Goal: Information Seeking & Learning: Learn about a topic

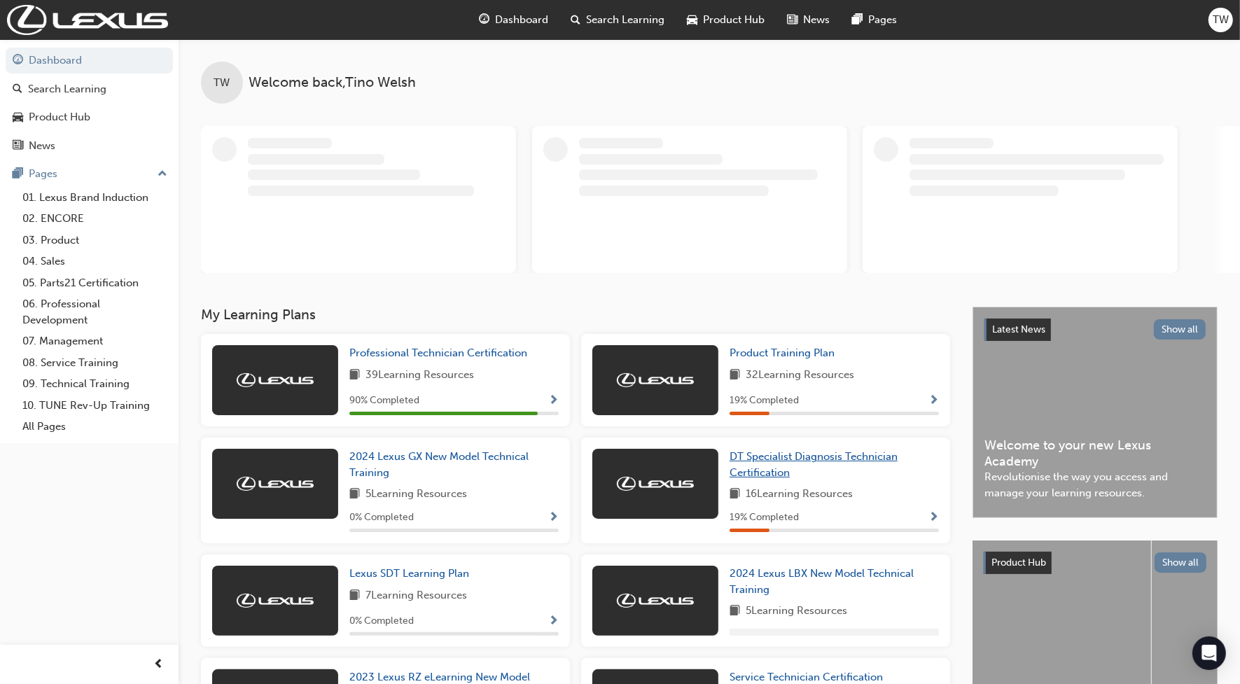
click at [774, 467] on span "DT Specialist Diagnosis Technician Certification" at bounding box center [813, 464] width 168 height 29
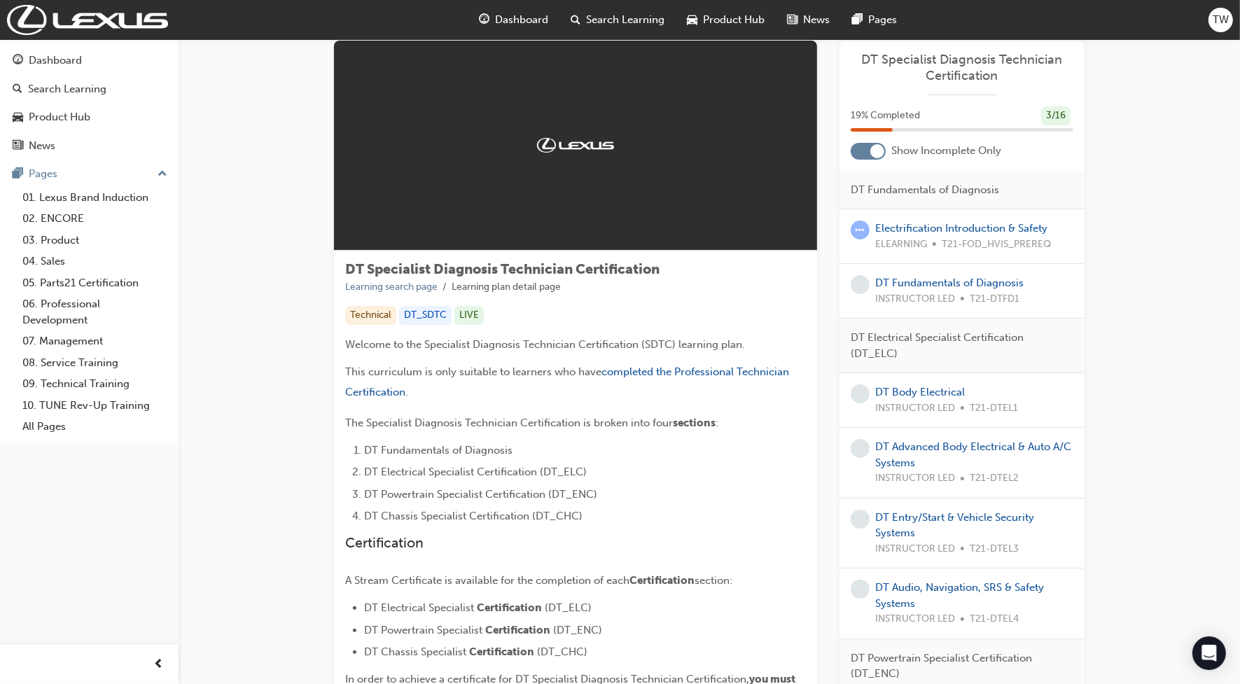
scroll to position [87, 0]
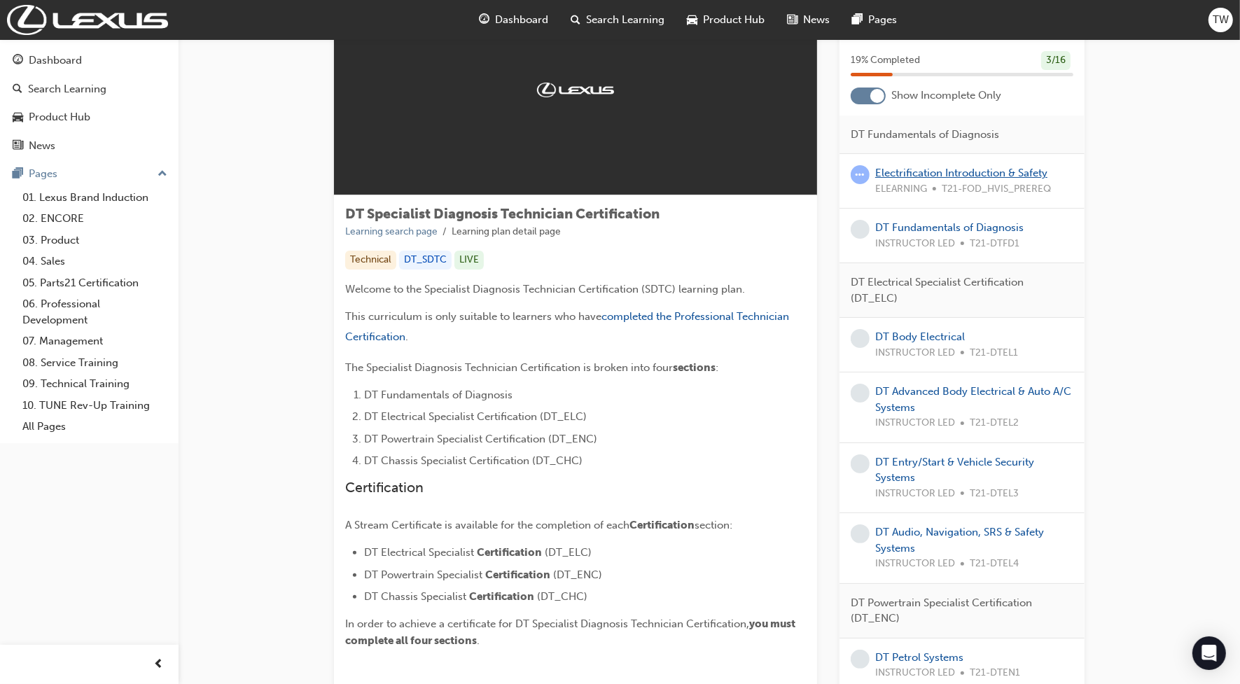
click at [897, 173] on link "Electrification Introduction & Safety" at bounding box center [961, 173] width 172 height 13
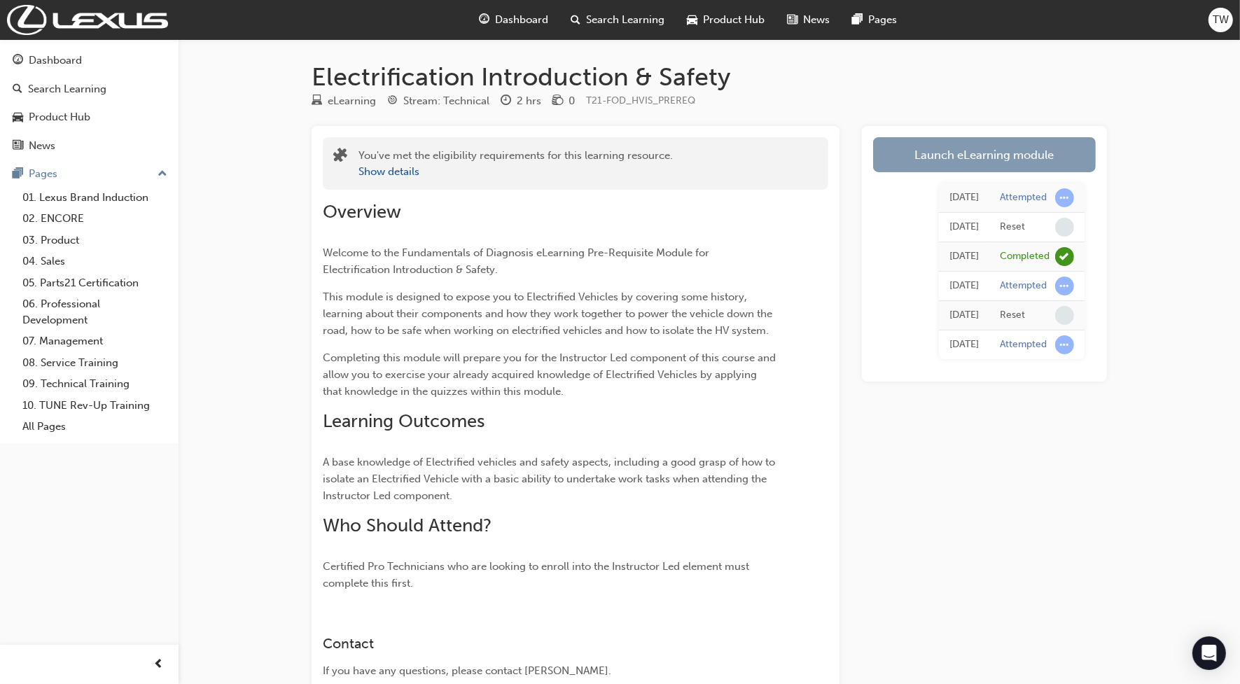
click at [950, 150] on link "Launch eLearning module" at bounding box center [984, 154] width 223 height 35
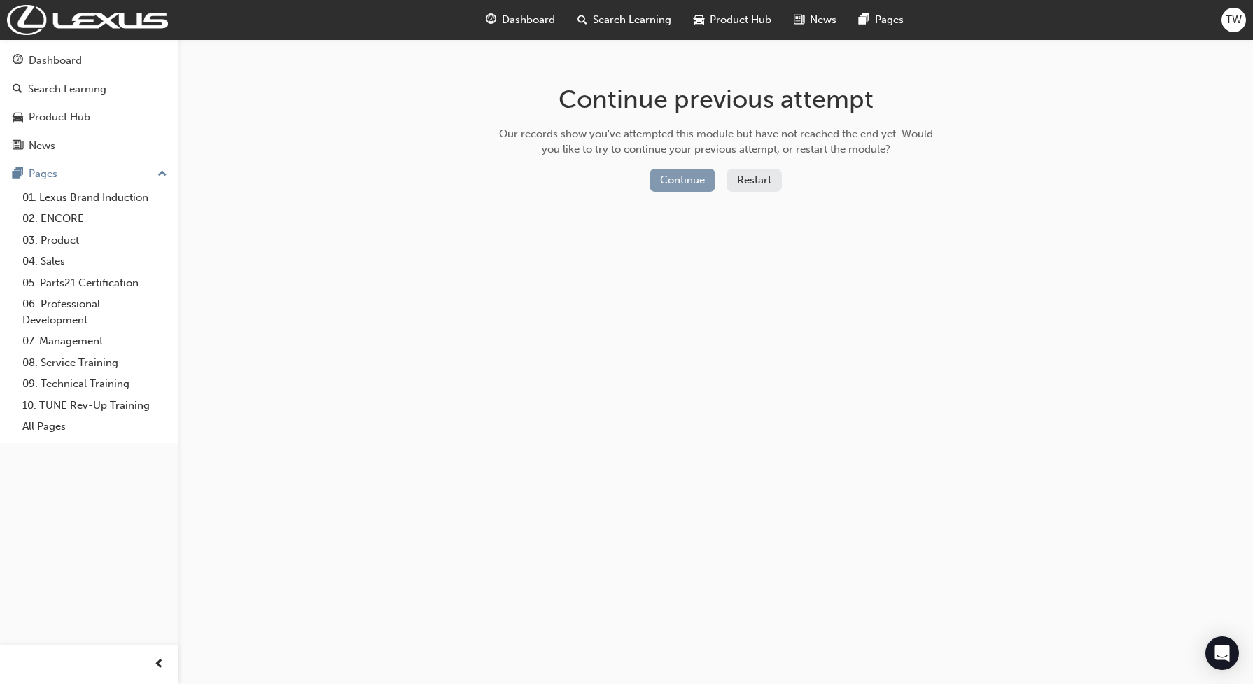
click at [671, 182] on button "Continue" at bounding box center [683, 180] width 66 height 23
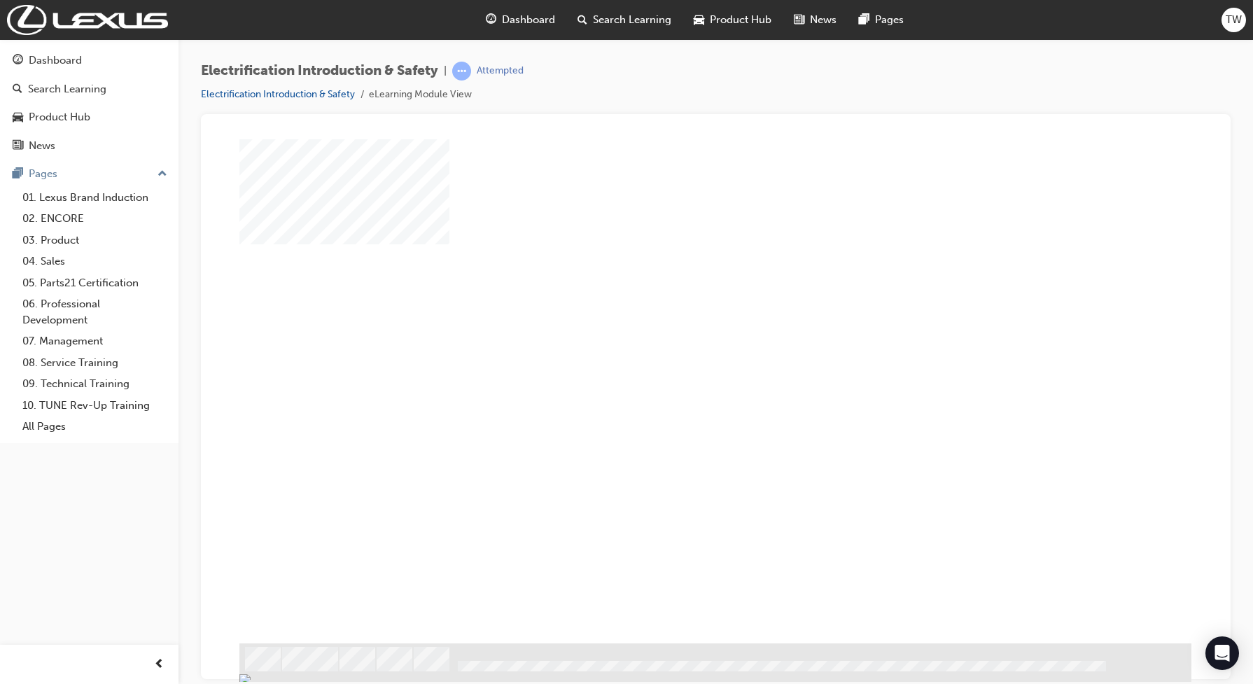
click at [675, 350] on div "play" at bounding box center [675, 350] width 0 height 0
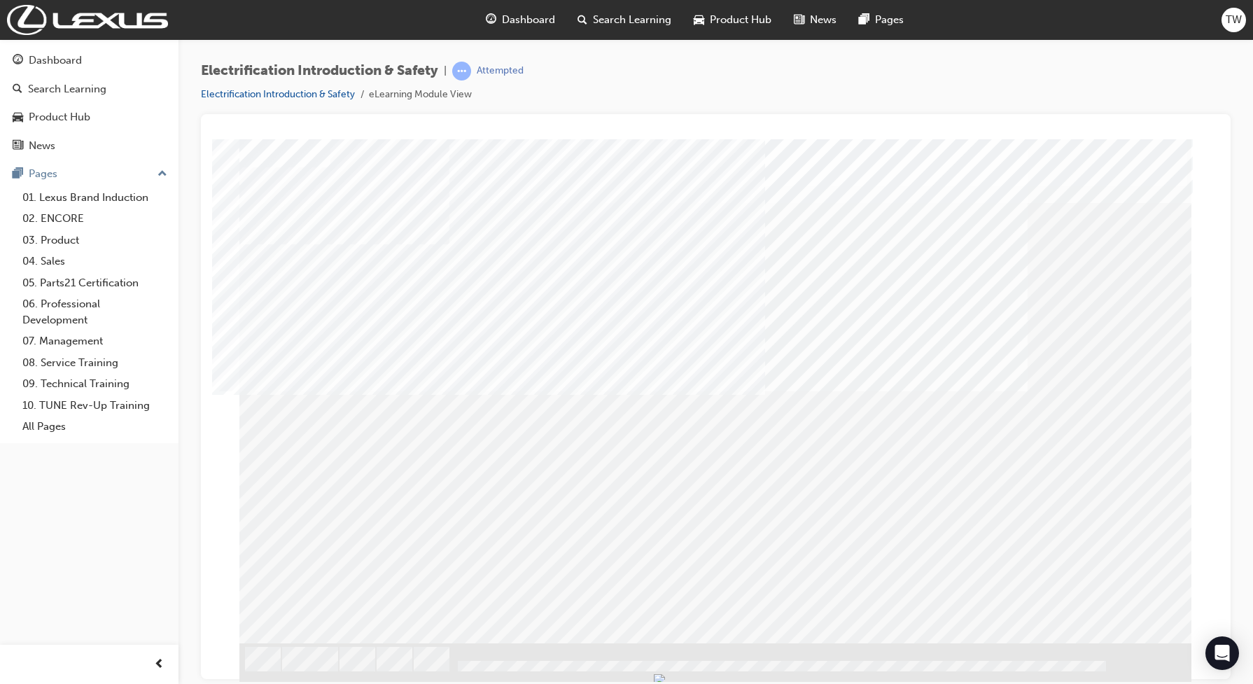
click at [315, 309] on div at bounding box center [575, 303] width 587 height 21
click at [300, 300] on div at bounding box center [575, 303] width 587 height 21
click at [302, 359] on div at bounding box center [575, 368] width 587 height 29
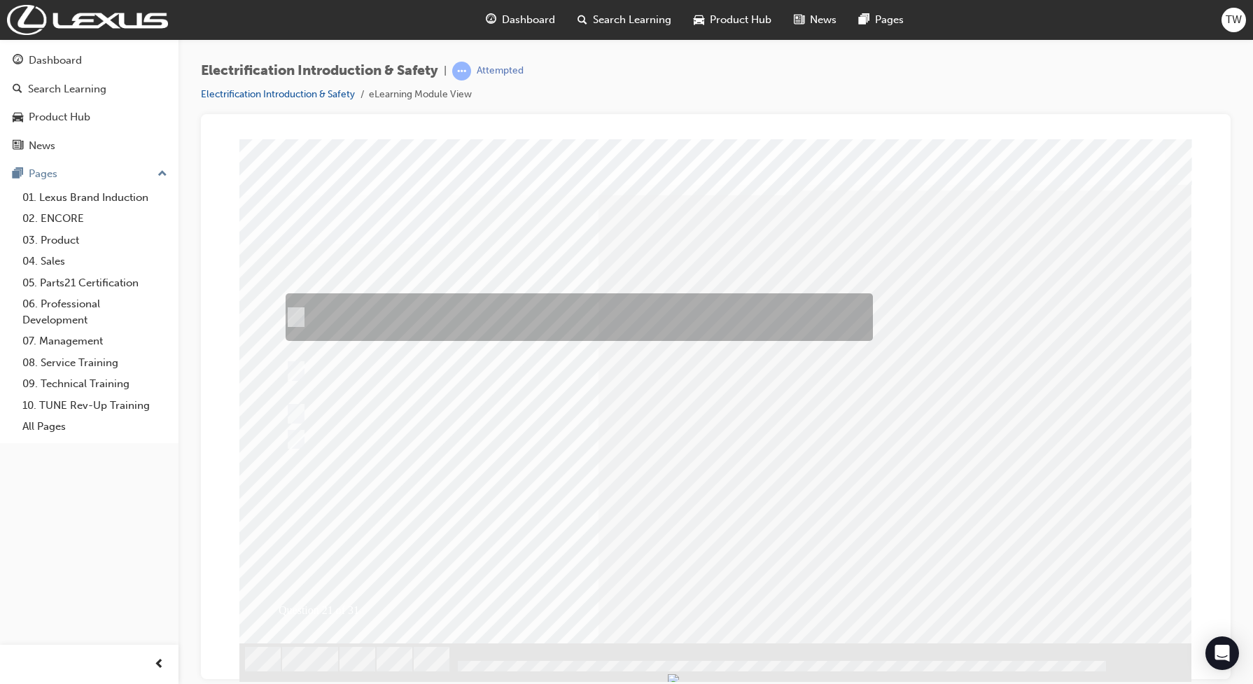
click at [446, 317] on div at bounding box center [575, 317] width 587 height 48
radio input "true"
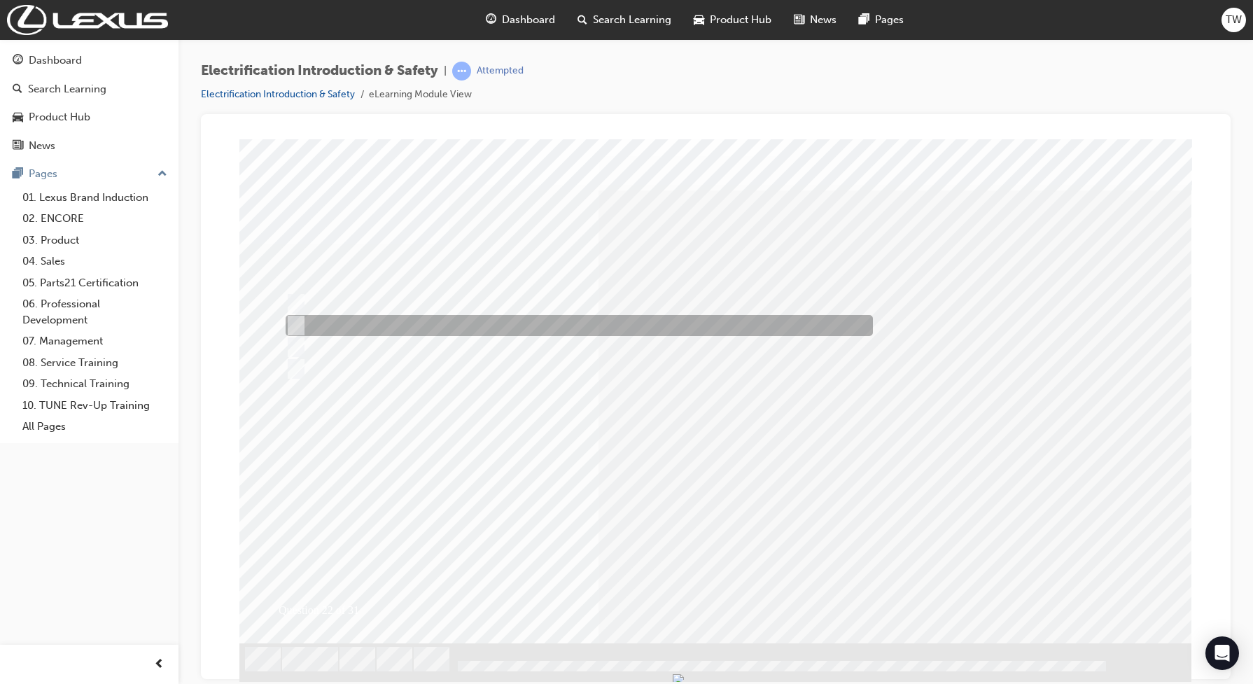
click at [510, 331] on div at bounding box center [575, 325] width 587 height 21
radio input "true"
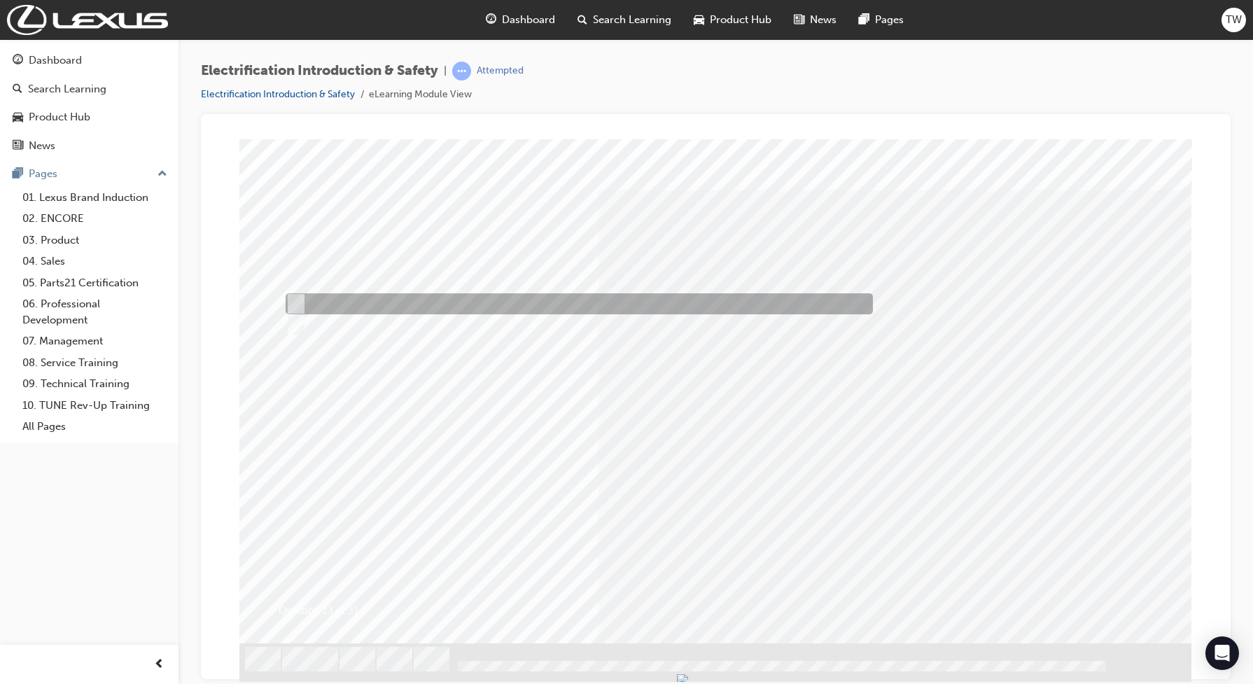
click at [330, 303] on div at bounding box center [575, 303] width 587 height 21
radio input "true"
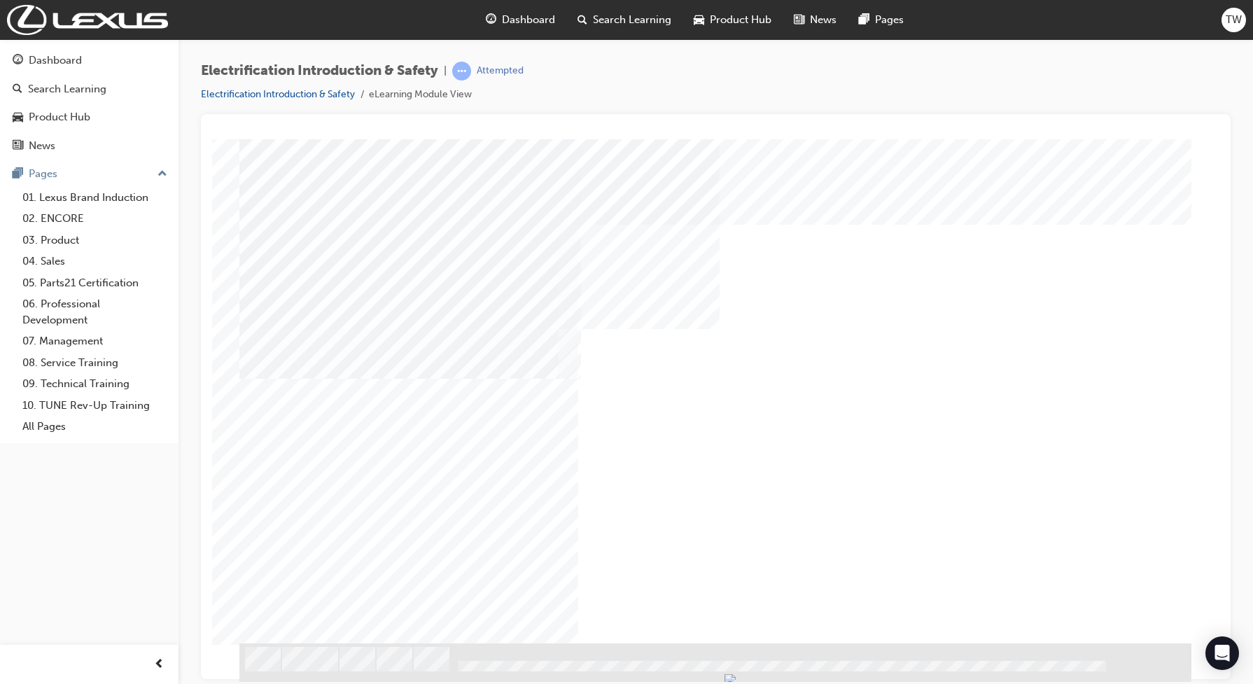
drag, startPoint x: 1036, startPoint y: 458, endPoint x: 1011, endPoint y: 475, distance: 30.1
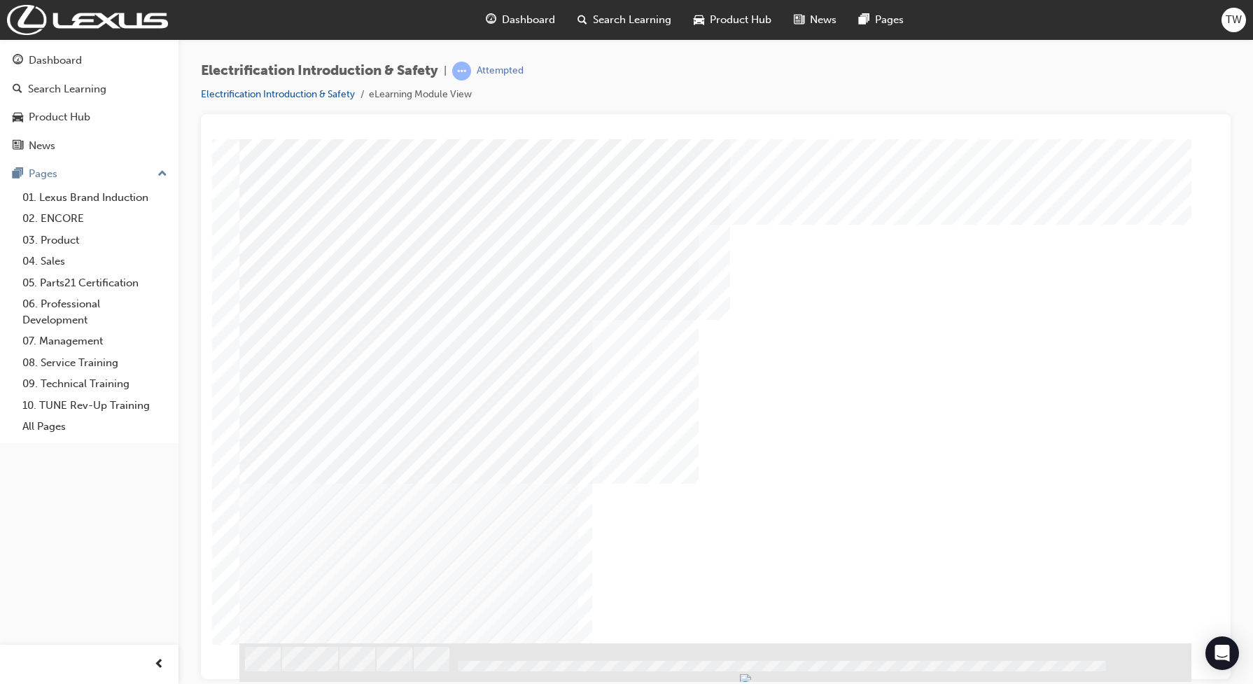
drag, startPoint x: 441, startPoint y: 553, endPoint x: 440, endPoint y: 578, distance: 25.2
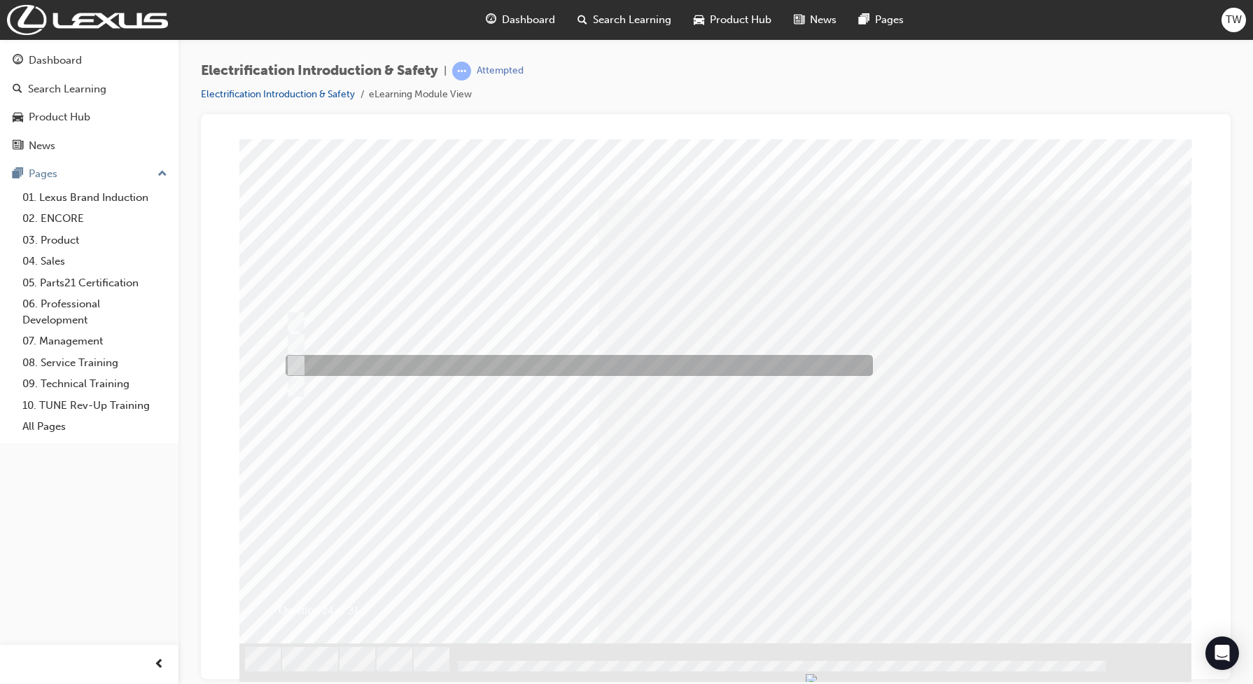
click at [290, 363] on input "10 minutes" at bounding box center [293, 365] width 15 height 15
radio input "true"
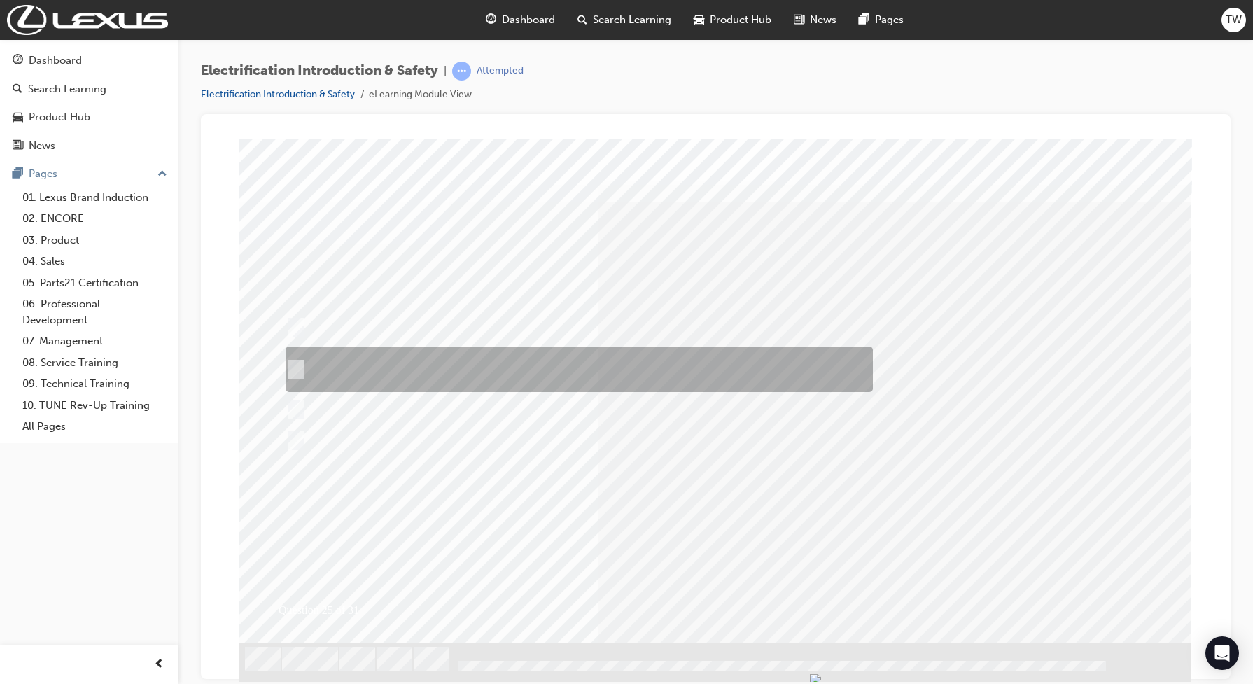
click at [303, 377] on div at bounding box center [575, 368] width 587 height 45
radio input "true"
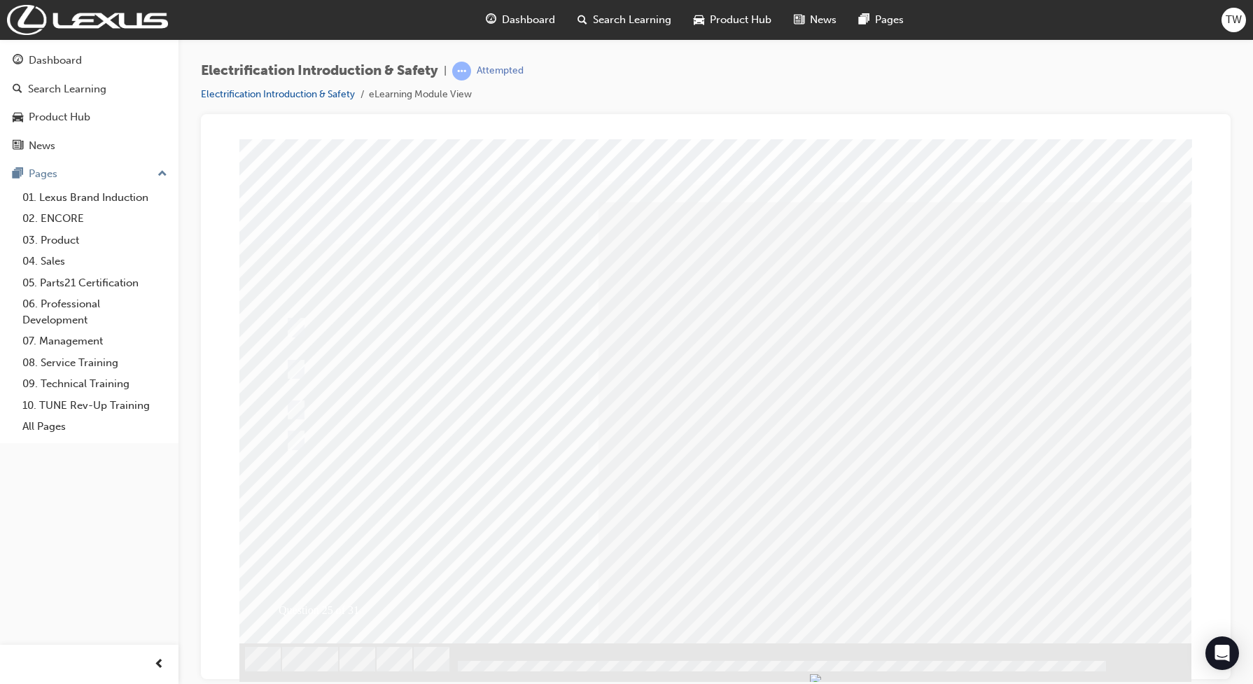
drag, startPoint x: 290, startPoint y: 226, endPoint x: 753, endPoint y: 223, distance: 462.7
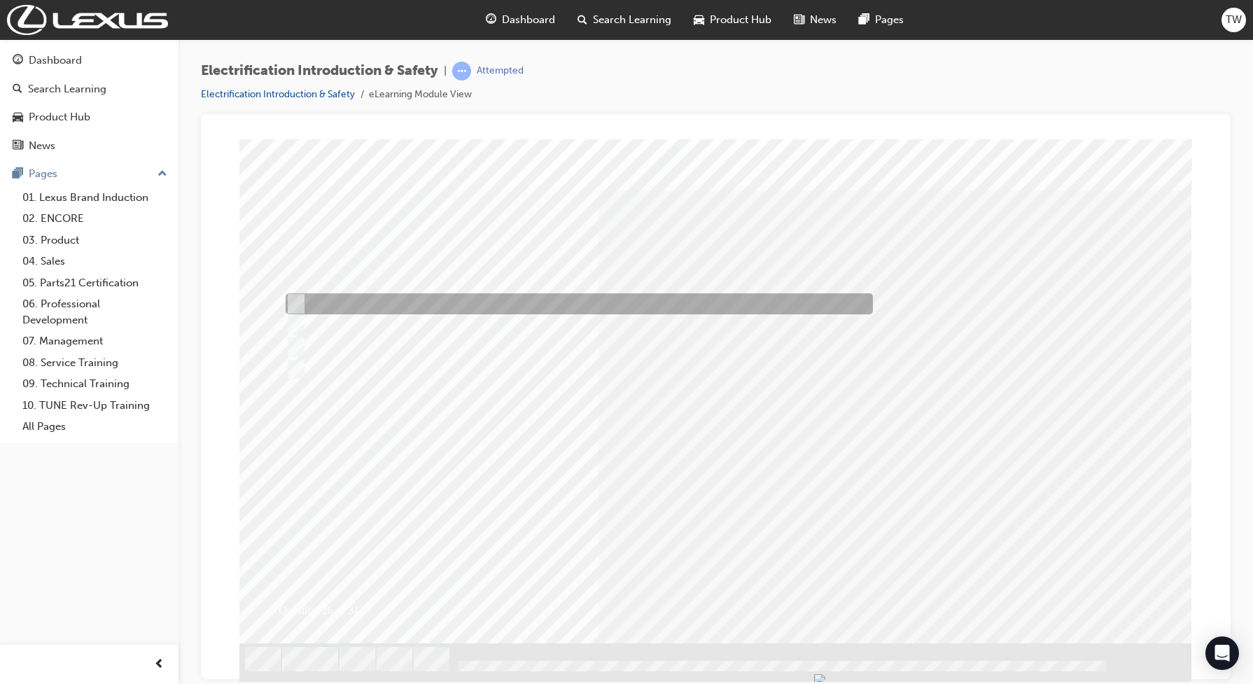
click at [447, 304] on div at bounding box center [575, 303] width 587 height 21
radio input "true"
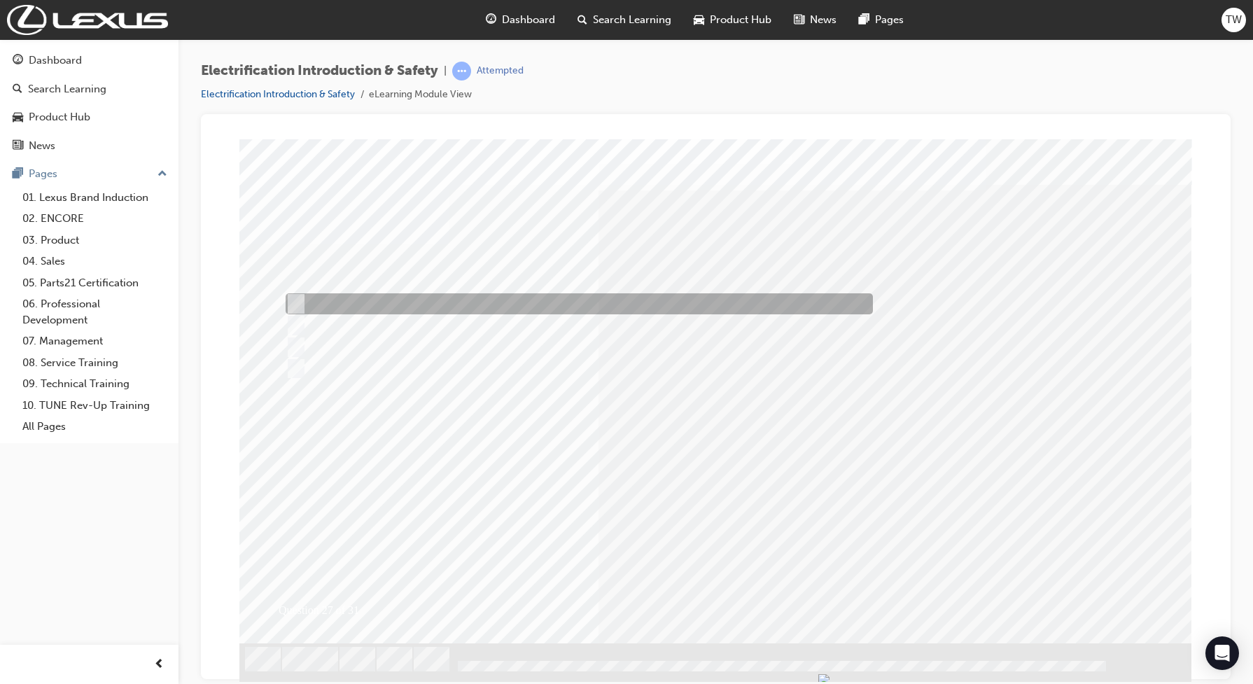
click at [341, 311] on div at bounding box center [575, 303] width 587 height 21
radio input "true"
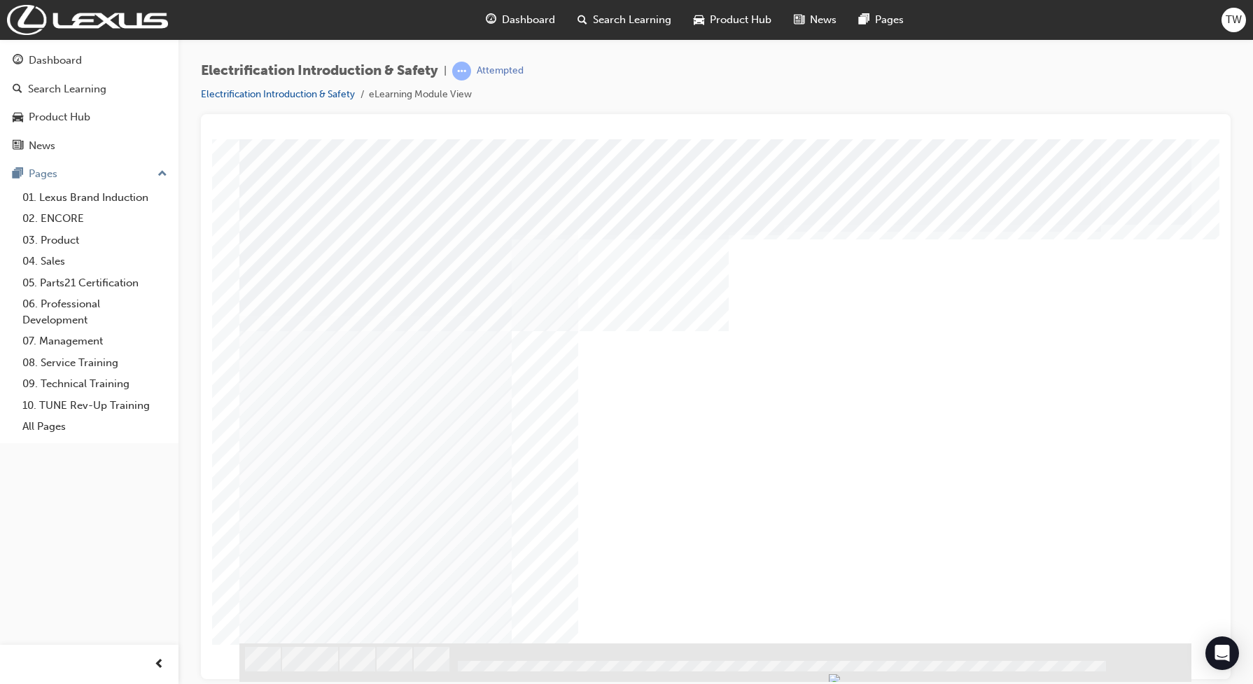
click at [328, 668] on div "NEXT Trigger this button to go to the next slide" at bounding box center [283, 680] width 88 height 25
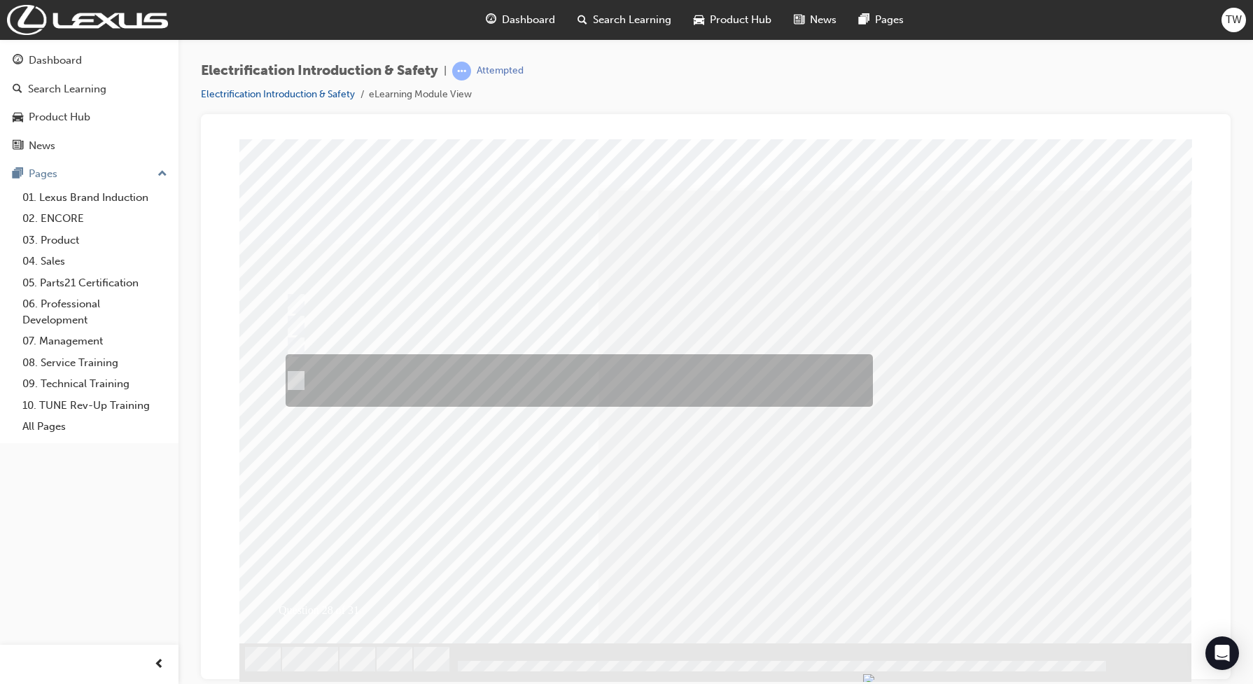
click at [336, 394] on div at bounding box center [575, 380] width 587 height 52
radio input "true"
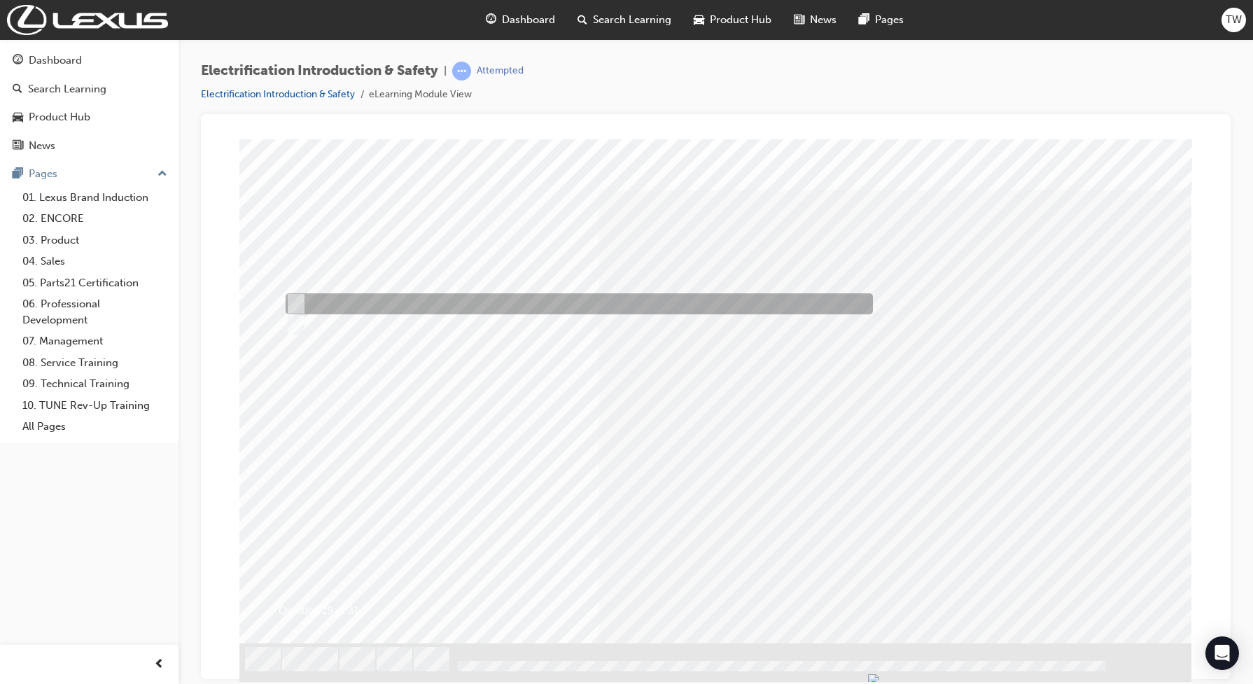
click at [347, 303] on div at bounding box center [575, 303] width 587 height 21
radio input "true"
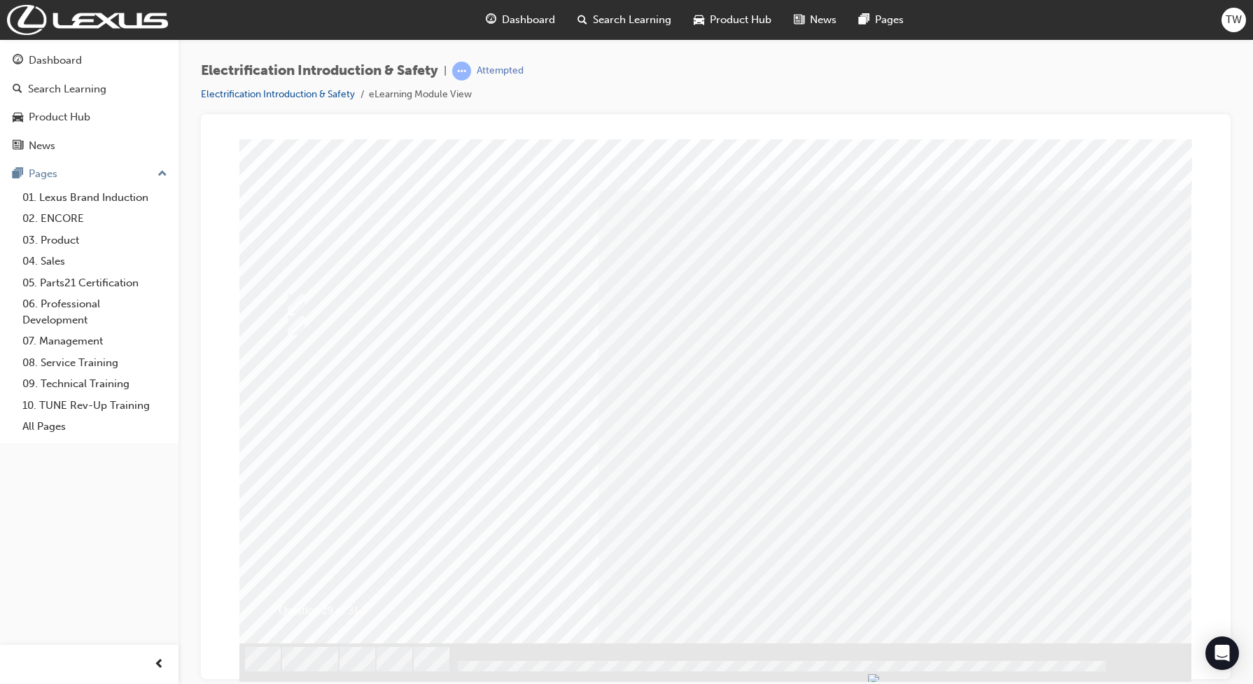
drag, startPoint x: 729, startPoint y: 561, endPoint x: 717, endPoint y: 556, distance: 12.9
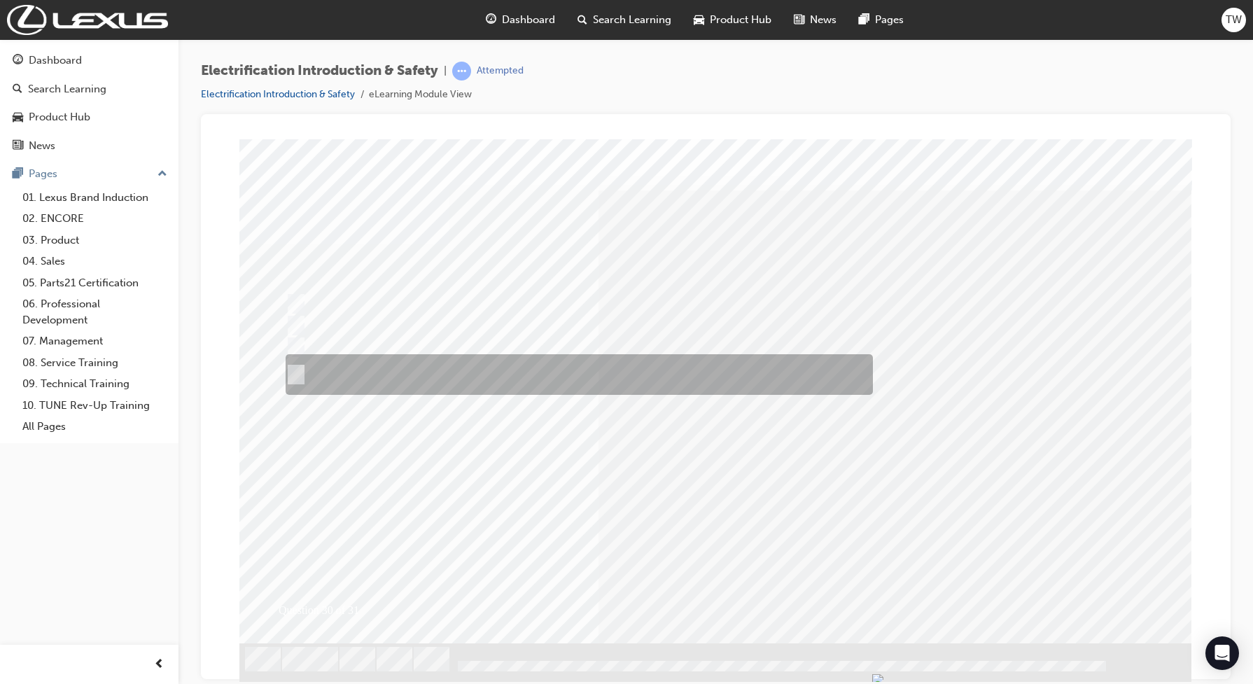
click at [355, 374] on div at bounding box center [575, 374] width 587 height 41
radio input "true"
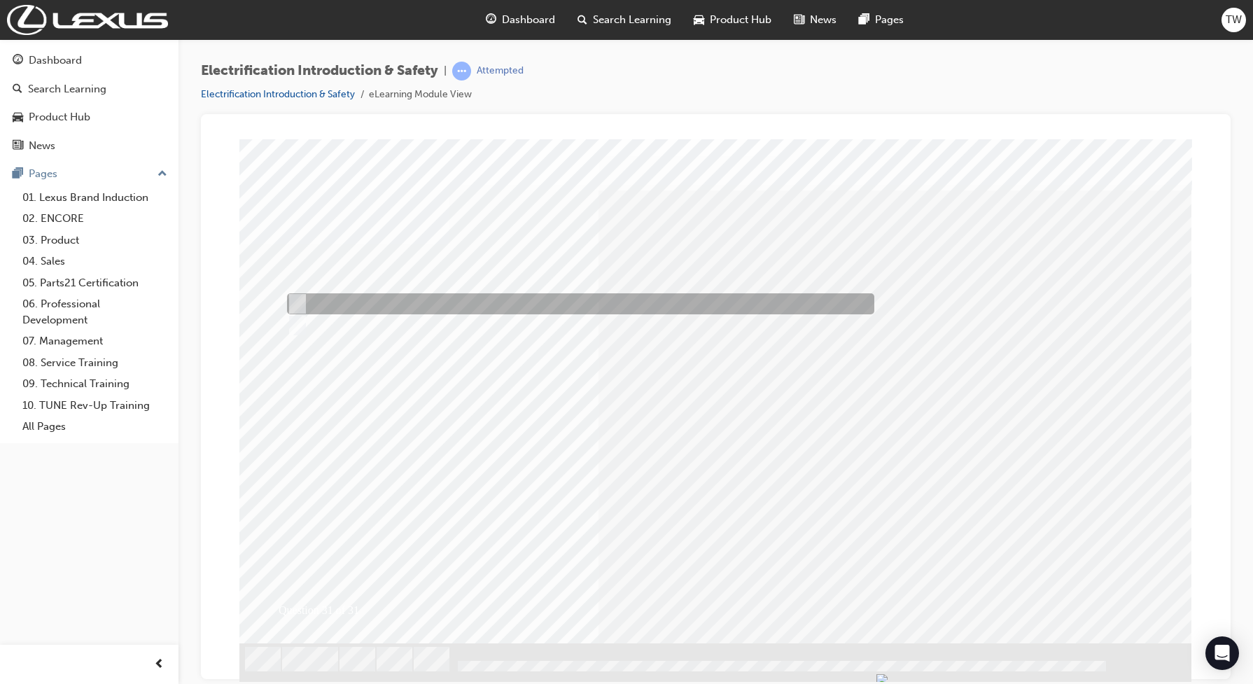
click at [336, 307] on div at bounding box center [576, 303] width 587 height 21
radio input "true"
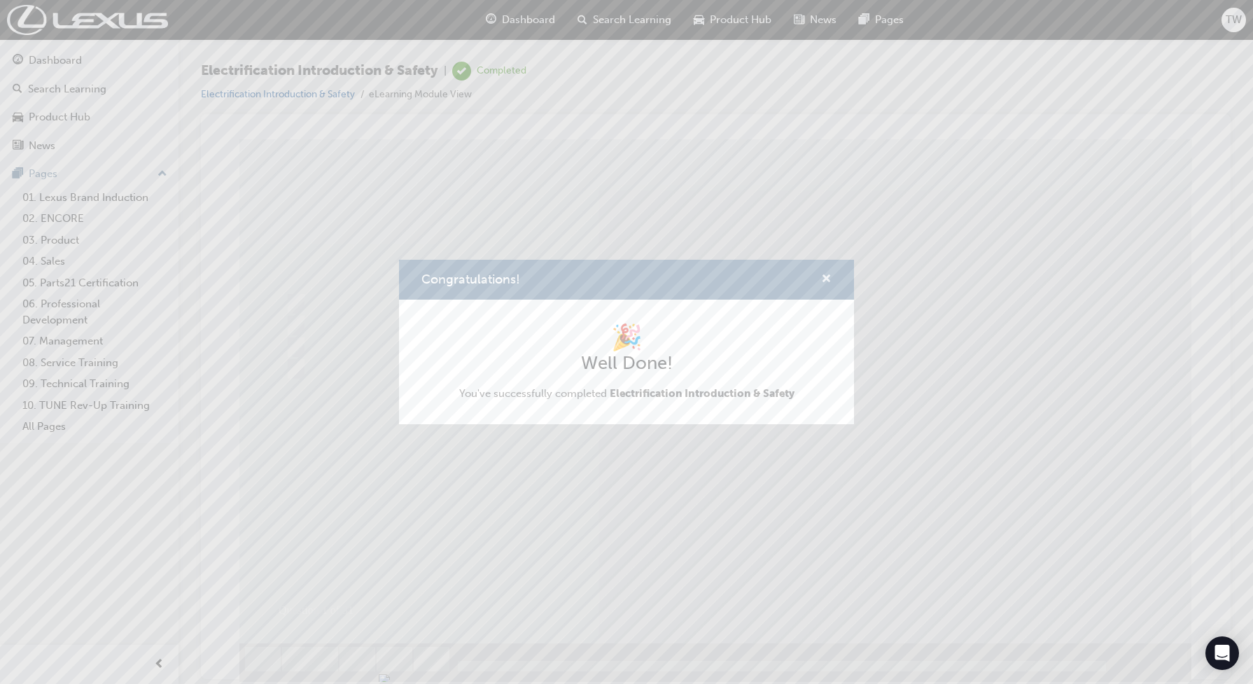
click at [827, 283] on span "cross-icon" at bounding box center [826, 280] width 10 height 13
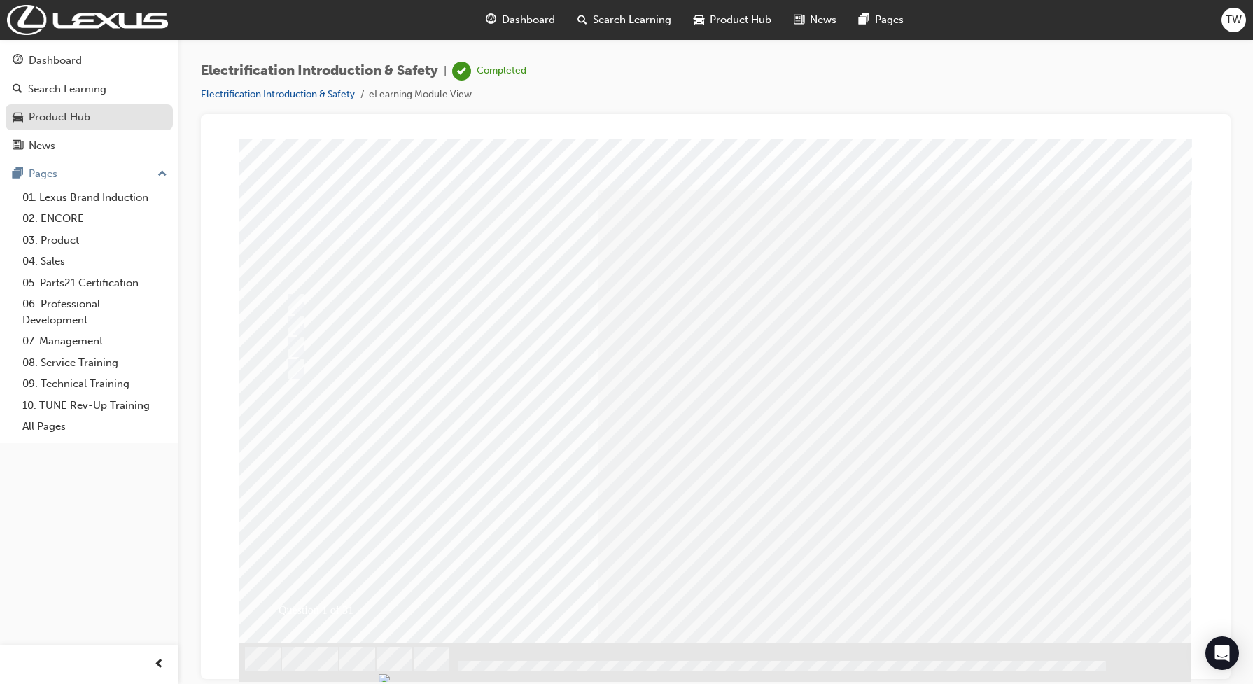
click at [70, 112] on div "Product Hub" at bounding box center [60, 117] width 62 height 16
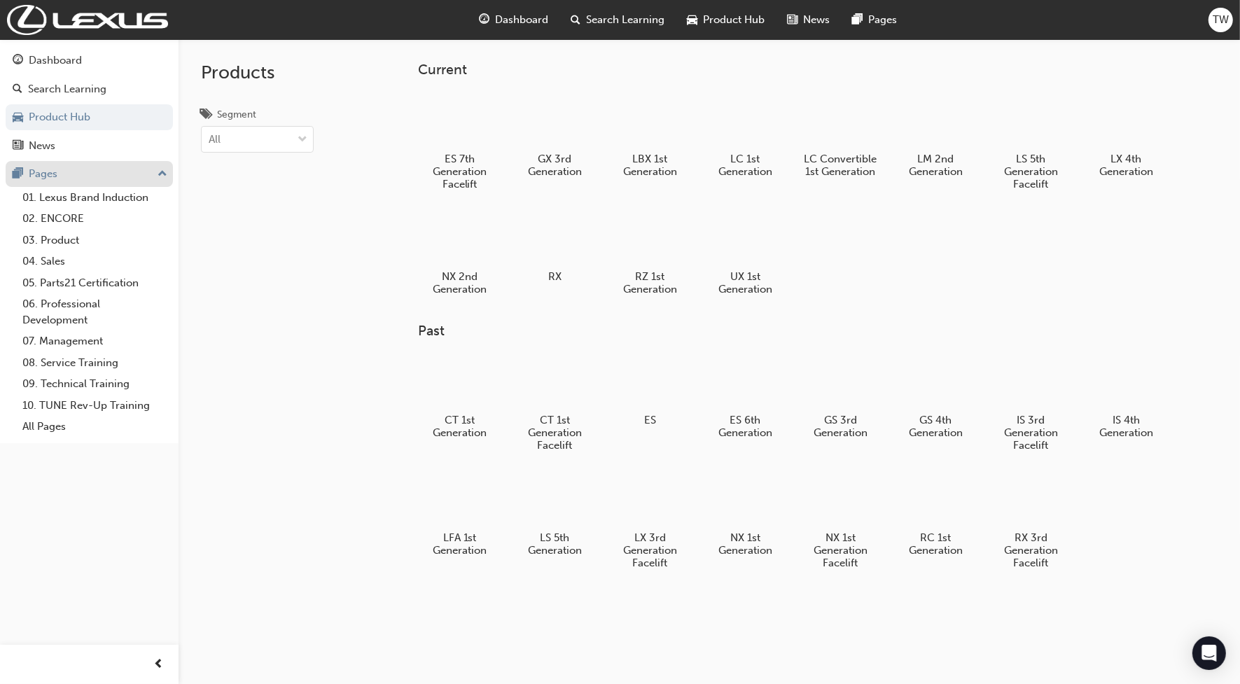
click at [41, 181] on div "Pages" at bounding box center [43, 174] width 29 height 16
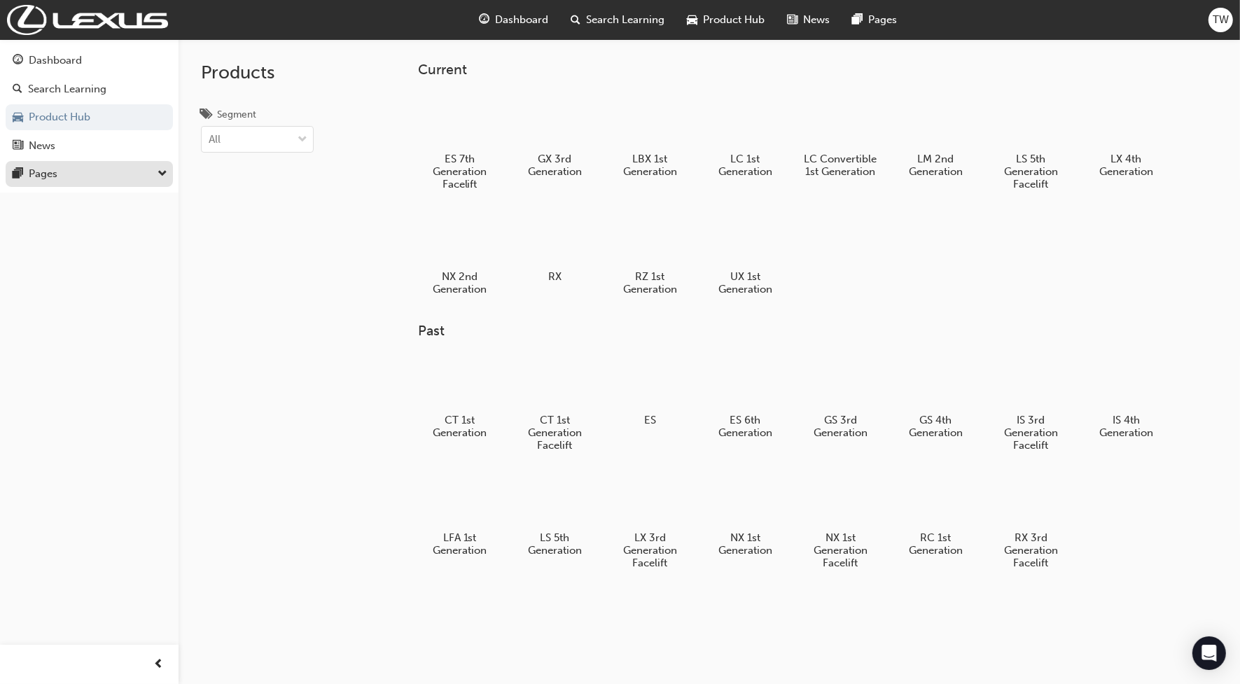
click at [41, 181] on div "Pages" at bounding box center [43, 174] width 29 height 16
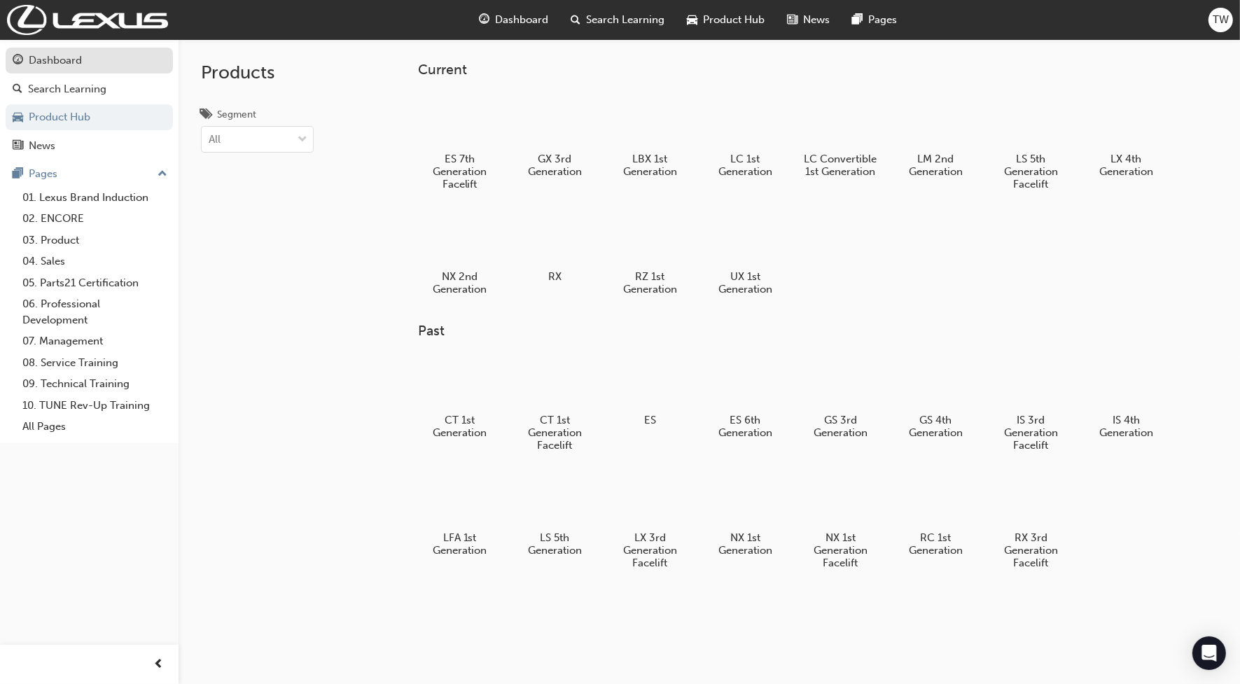
click at [70, 66] on div "Dashboard" at bounding box center [55, 60] width 53 height 16
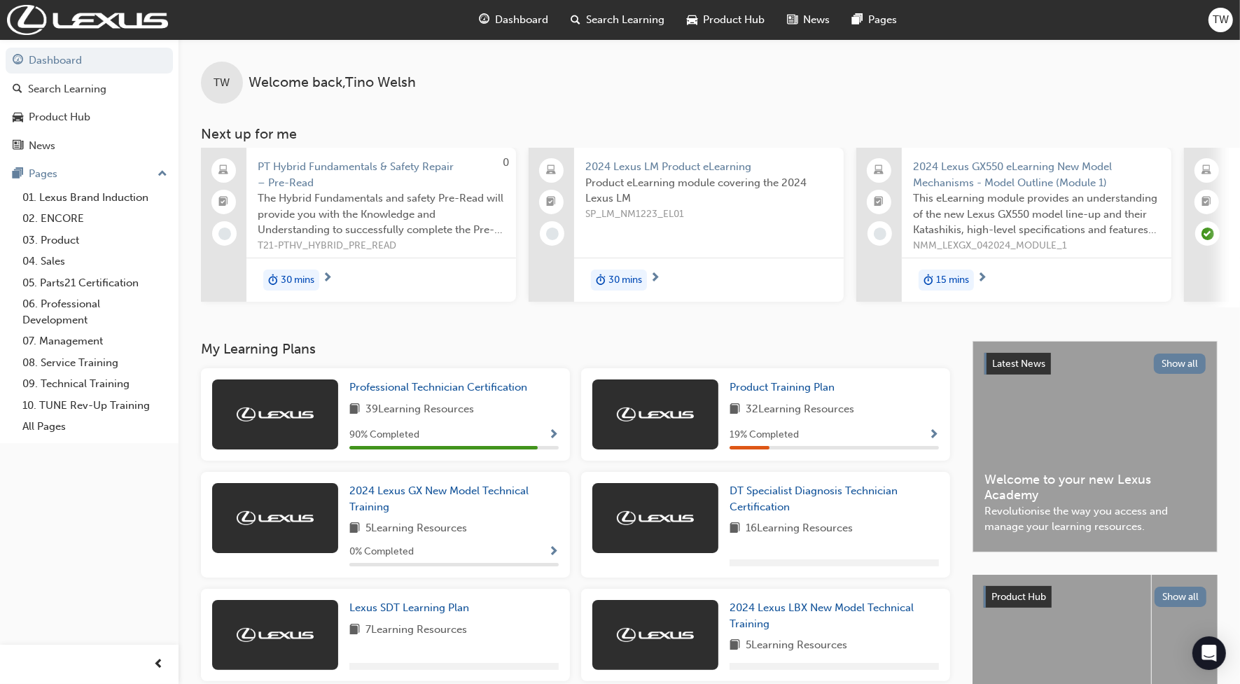
click at [848, 414] on span "32 Learning Resources" at bounding box center [799, 409] width 108 height 17
click at [770, 503] on link "DT Specialist Diagnosis Technician Certification" at bounding box center [833, 498] width 209 height 31
click at [761, 505] on span "DT Specialist Diagnosis Technician Certification" at bounding box center [813, 498] width 168 height 29
click at [770, 391] on span "Product Training Plan" at bounding box center [781, 387] width 105 height 13
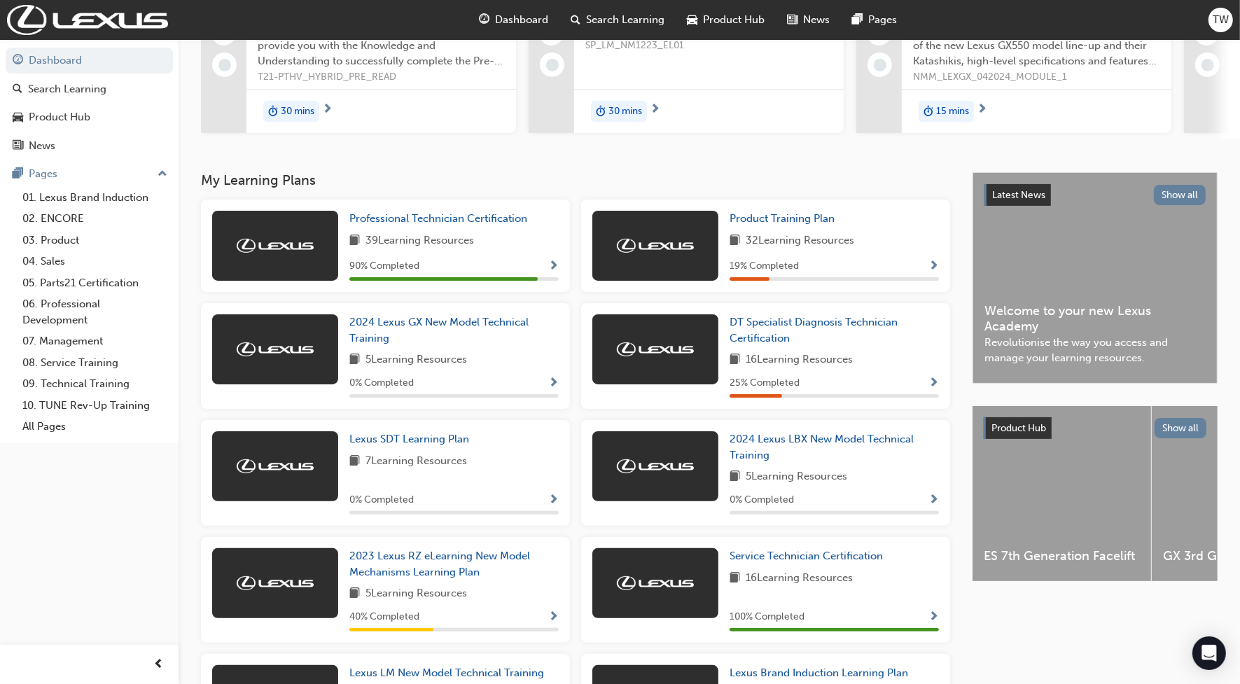
scroll to position [175, 0]
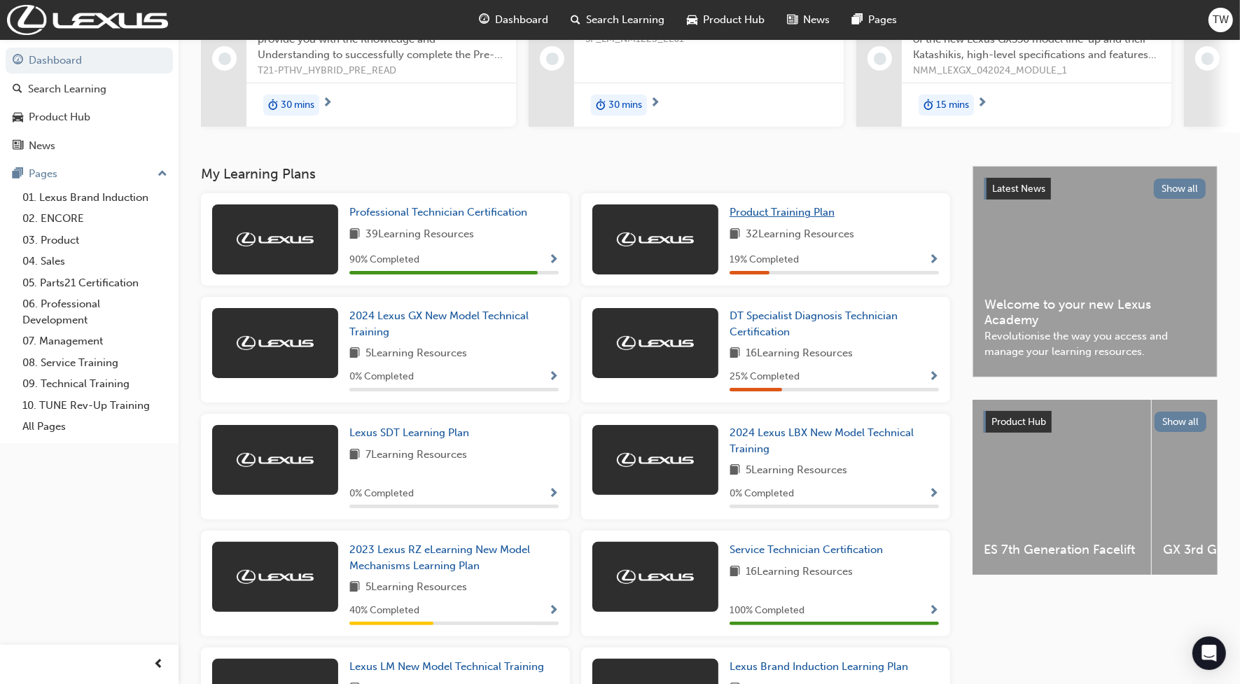
click at [776, 218] on span "Product Training Plan" at bounding box center [781, 212] width 105 height 13
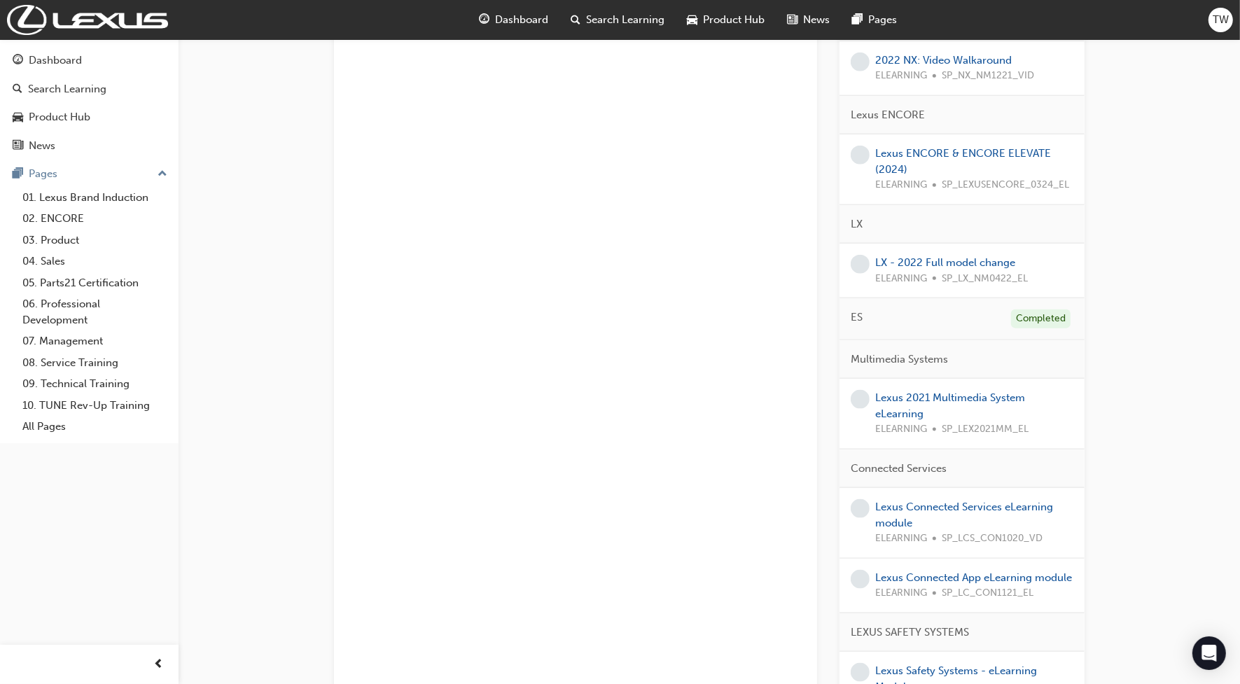
scroll to position [1575, 0]
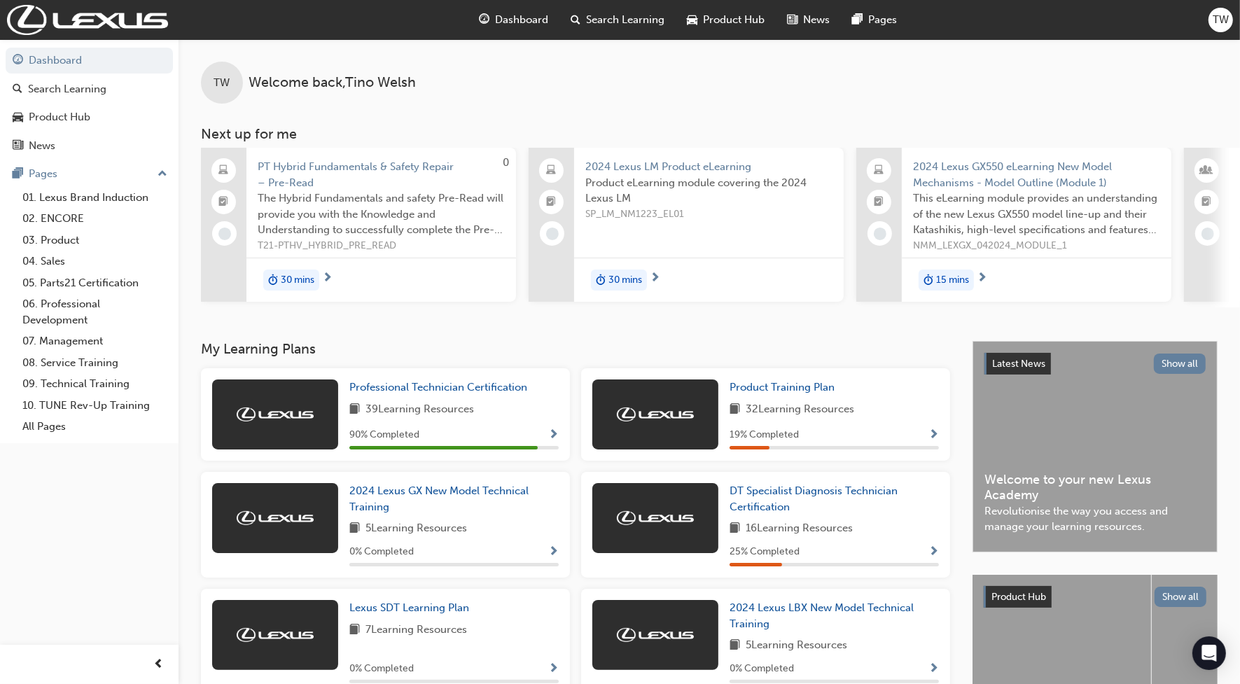
click at [512, 18] on span "Dashboard" at bounding box center [522, 20] width 53 height 16
click at [513, 16] on span "Dashboard" at bounding box center [522, 20] width 53 height 16
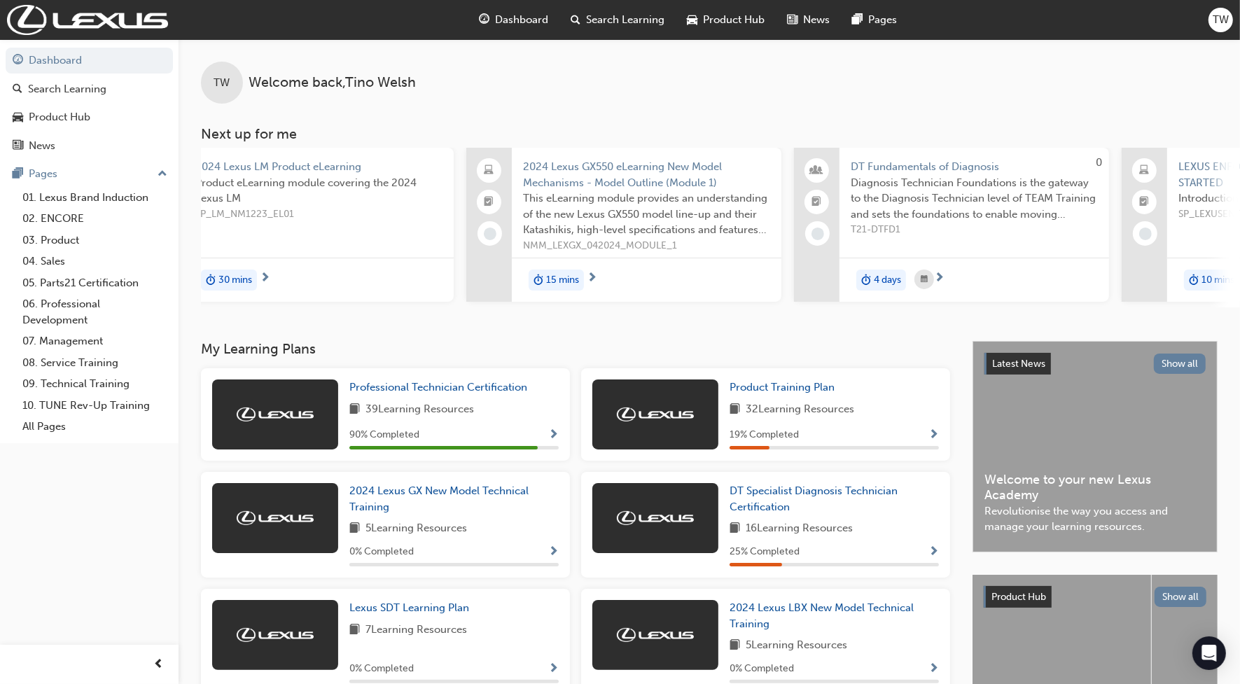
scroll to position [0, 422]
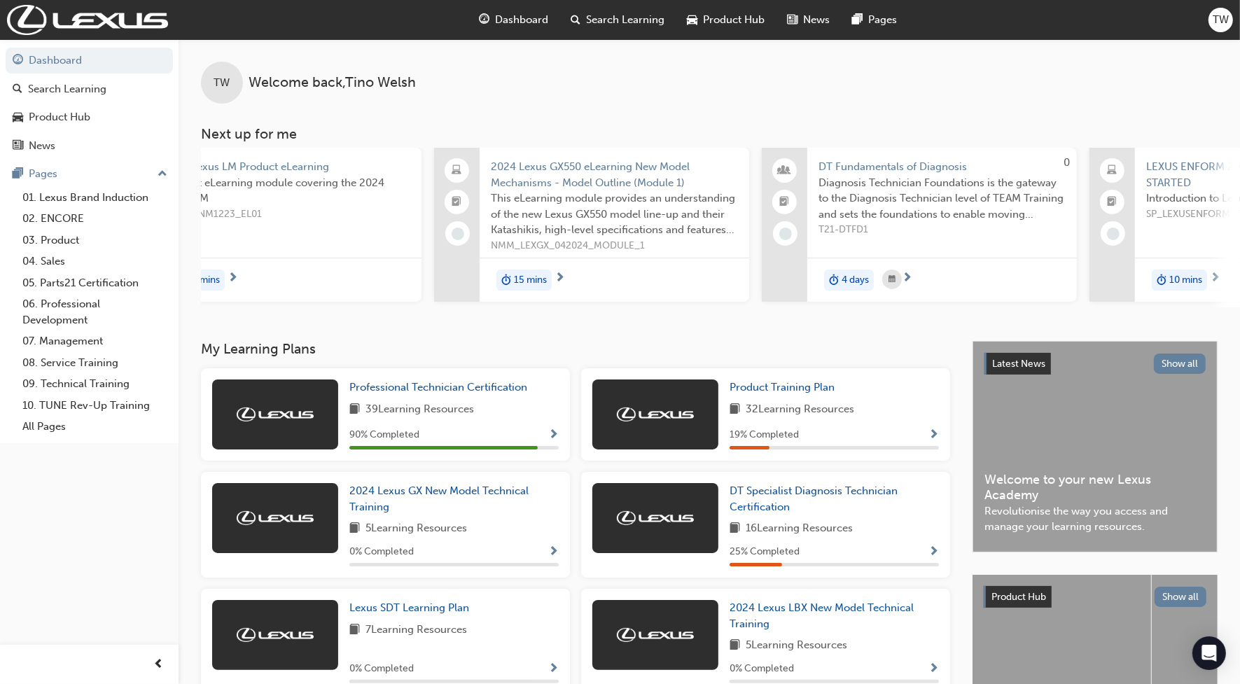
click at [867, 176] on span "Diagnosis Technician Foundations is the gateway to the Diagnosis Technician lev…" at bounding box center [941, 199] width 247 height 48
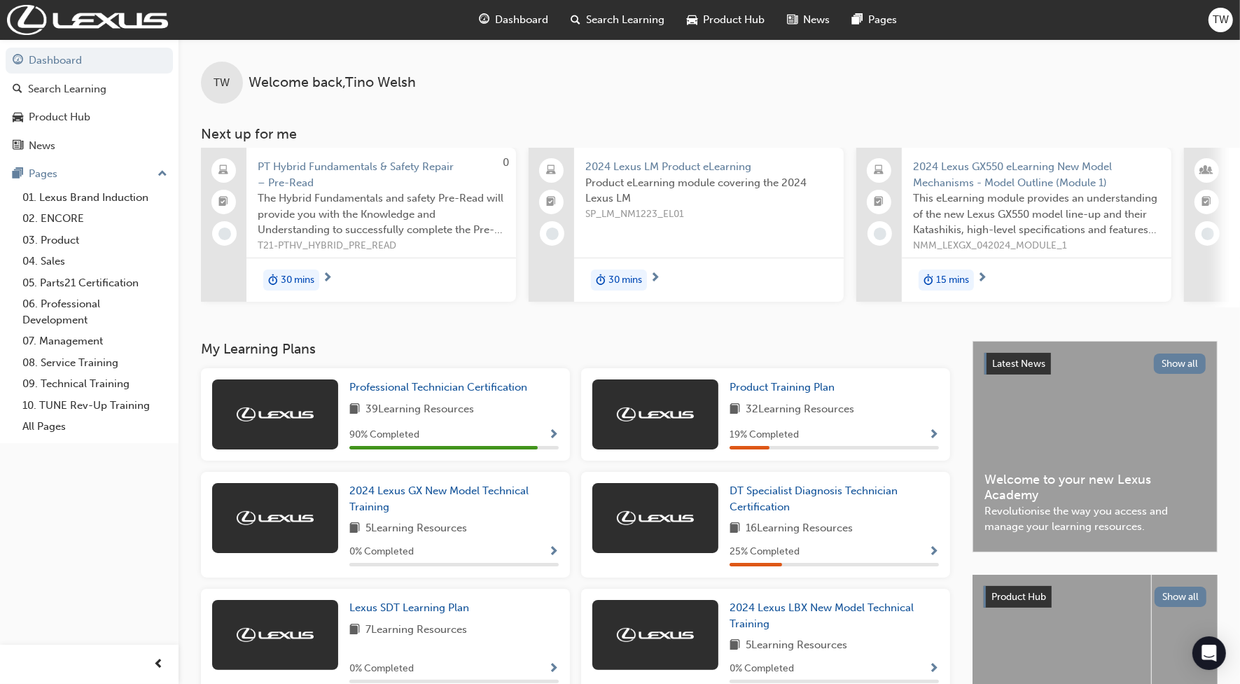
click at [329, 166] on span "PT Hybrid Fundamentals & Safety Repair – Pre-Read" at bounding box center [381, 174] width 247 height 31
drag, startPoint x: 451, startPoint y: 403, endPoint x: 454, endPoint y: 393, distance: 10.0
click at [451, 403] on div "Professional Technician Certification 39 Learning Resources 90 % Completed" at bounding box center [453, 414] width 209 height 70
click at [455, 393] on span "Professional Technician Certification" at bounding box center [438, 387] width 178 height 13
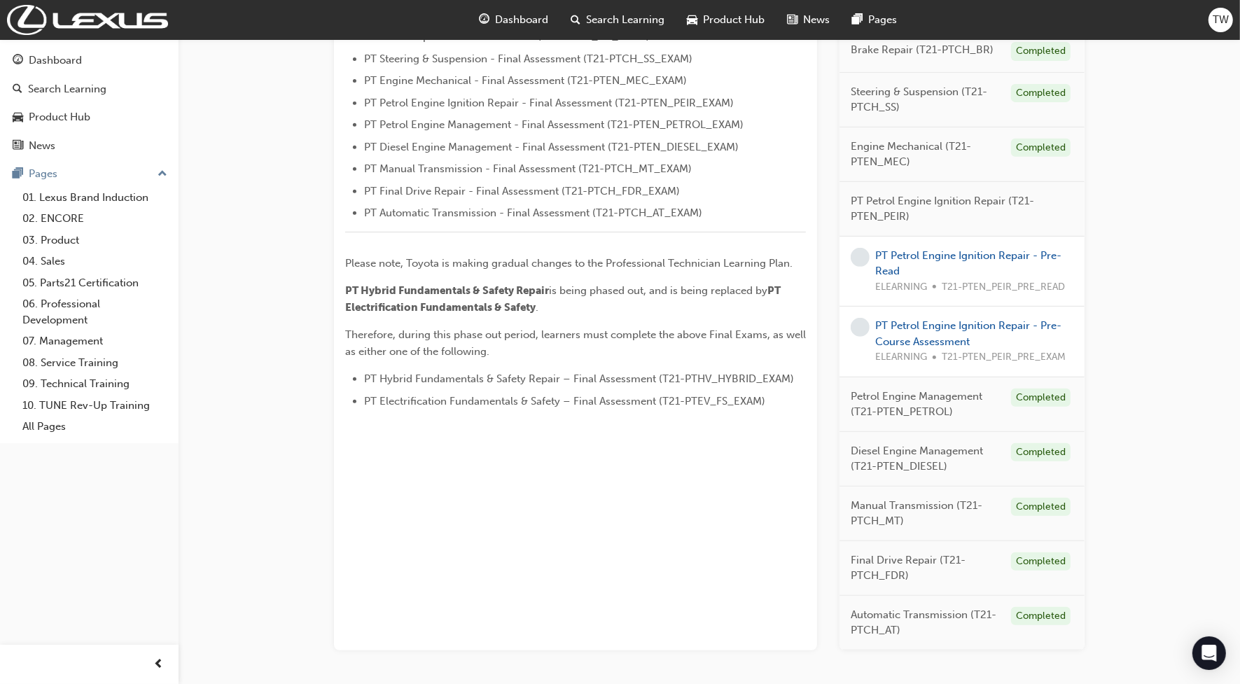
scroll to position [589, 0]
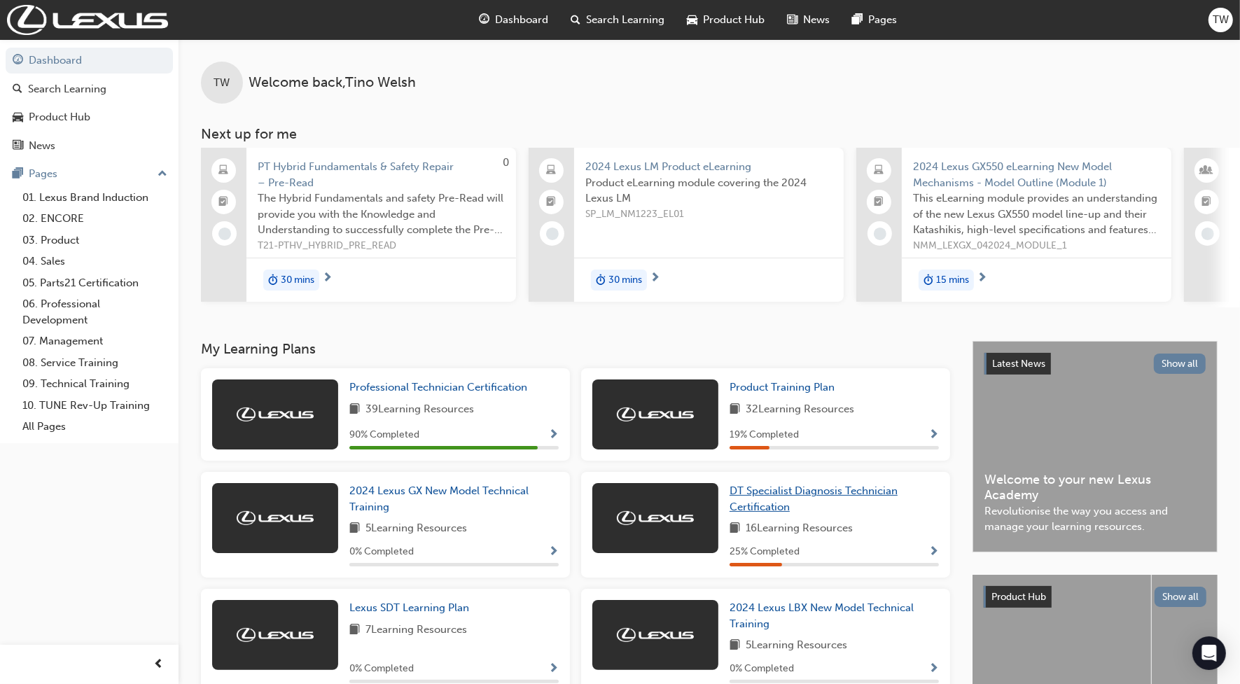
click at [762, 505] on span "DT Specialist Diagnosis Technician Certification" at bounding box center [813, 498] width 168 height 29
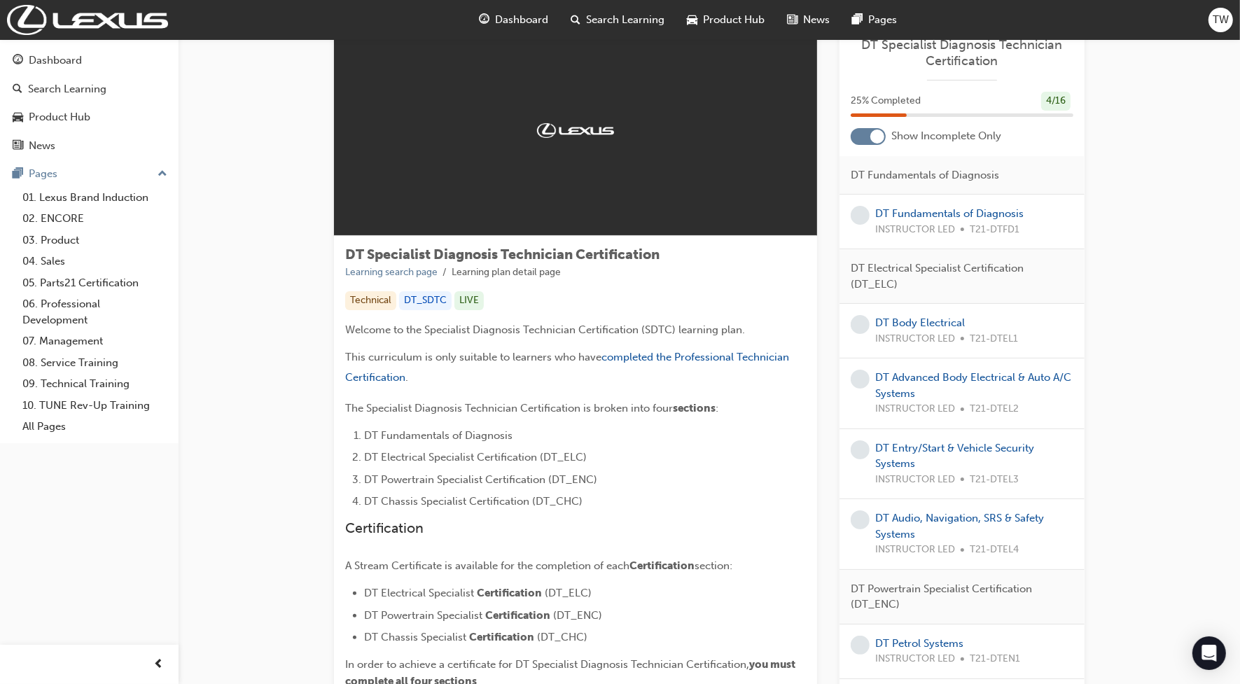
scroll to position [87, 0]
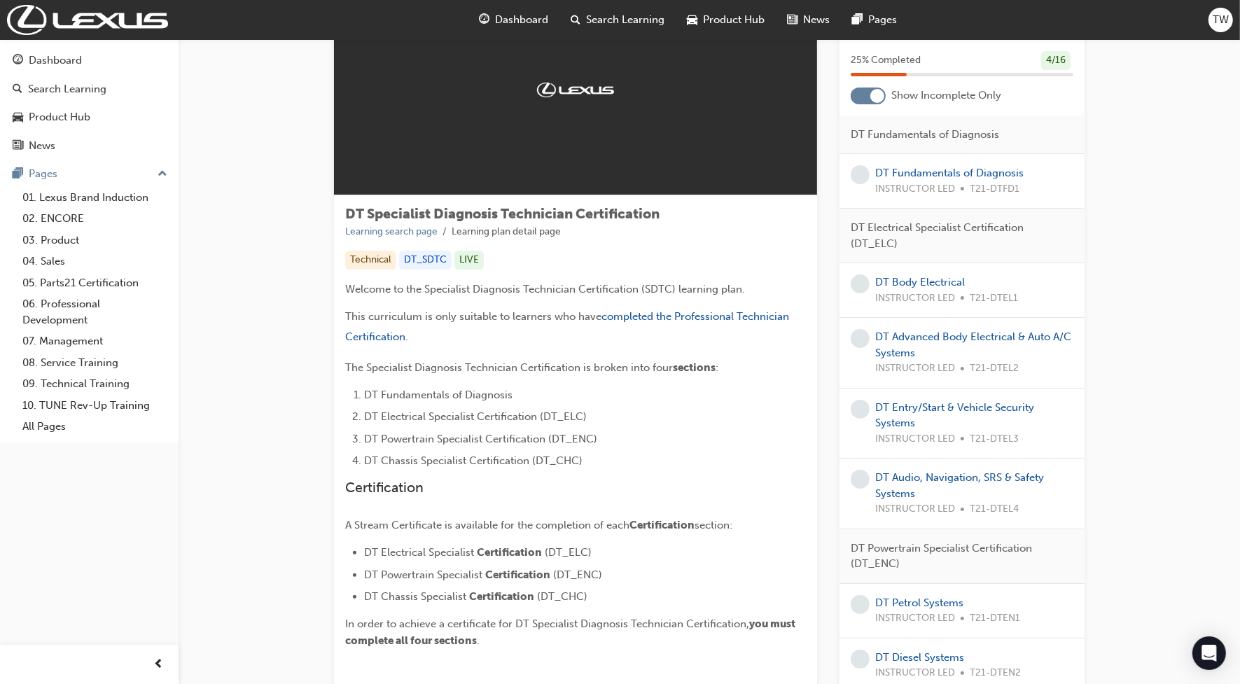
click at [870, 94] on div at bounding box center [877, 96] width 14 height 14
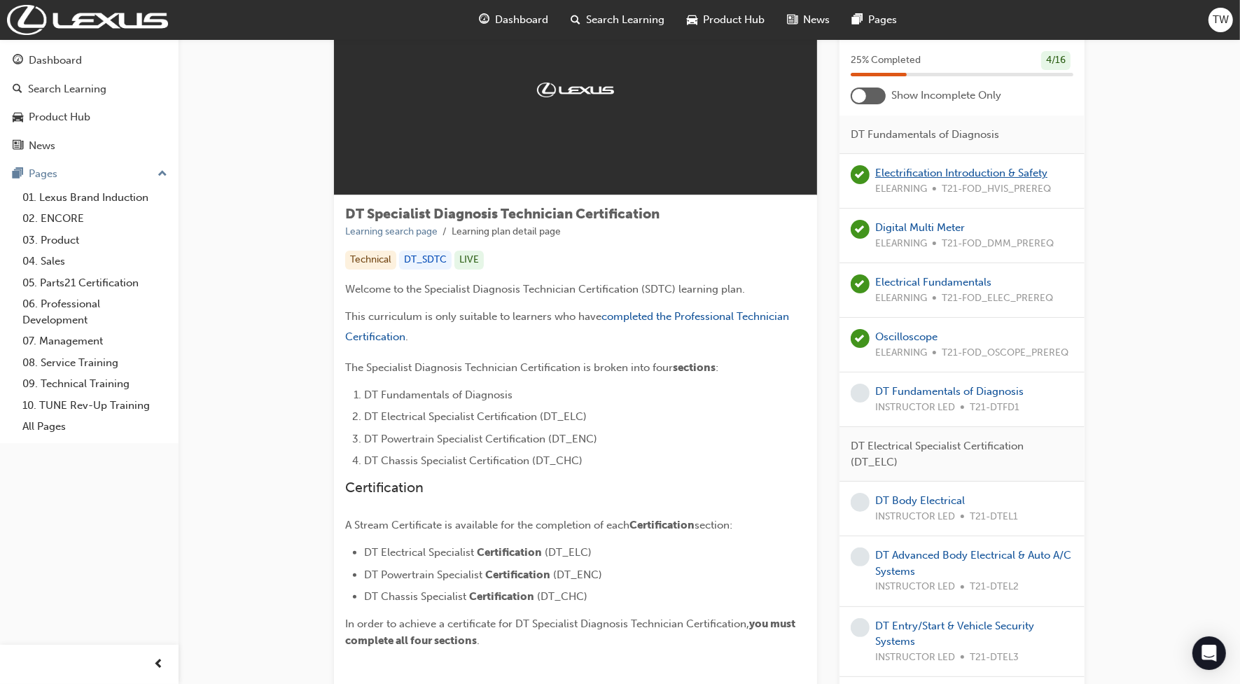
click at [953, 170] on link "Electrification Introduction & Safety" at bounding box center [961, 173] width 172 height 13
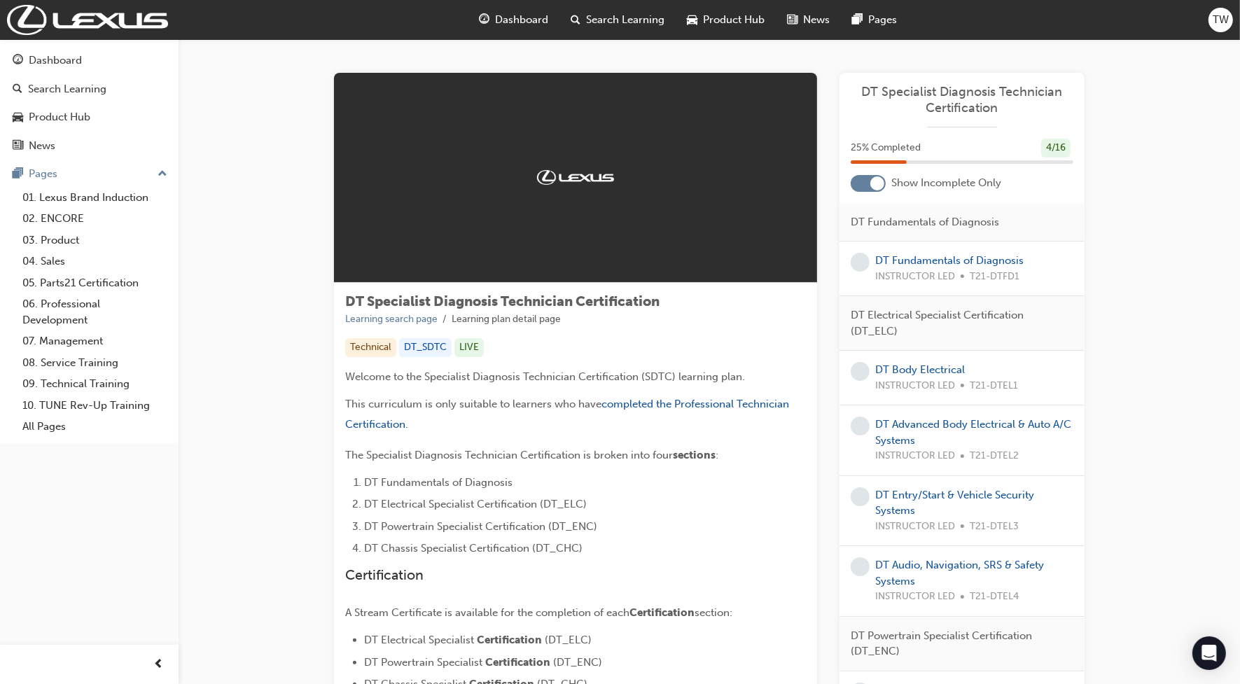
click at [867, 192] on div "DT Specialist Diagnosis Technician Certification 25 % Completed 4 / 16 Show Inc…" at bounding box center [961, 590] width 245 height 1035
click at [869, 193] on div "DT Specialist Diagnosis Technician Certification 25 % Completed 4 / 16 Show Inc…" at bounding box center [961, 590] width 245 height 1035
click at [873, 186] on div at bounding box center [877, 183] width 14 height 14
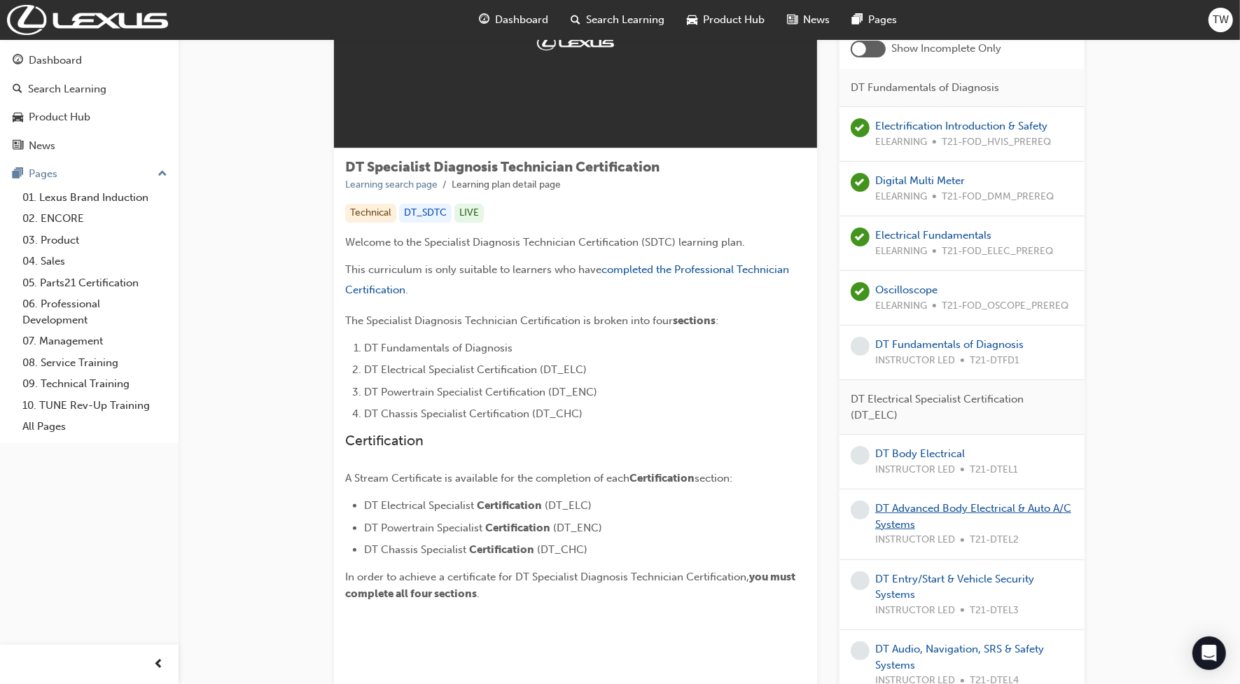
scroll to position [47, 0]
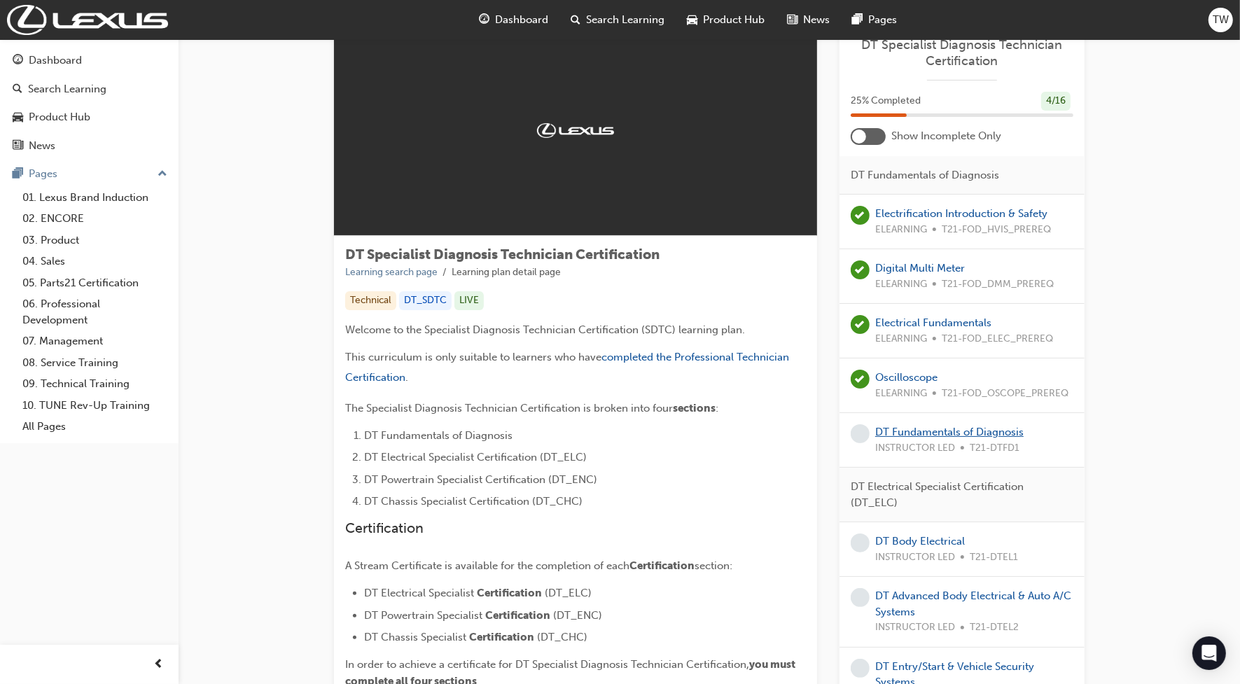
click at [948, 435] on link "DT Fundamentals of Diagnosis" at bounding box center [949, 432] width 148 height 13
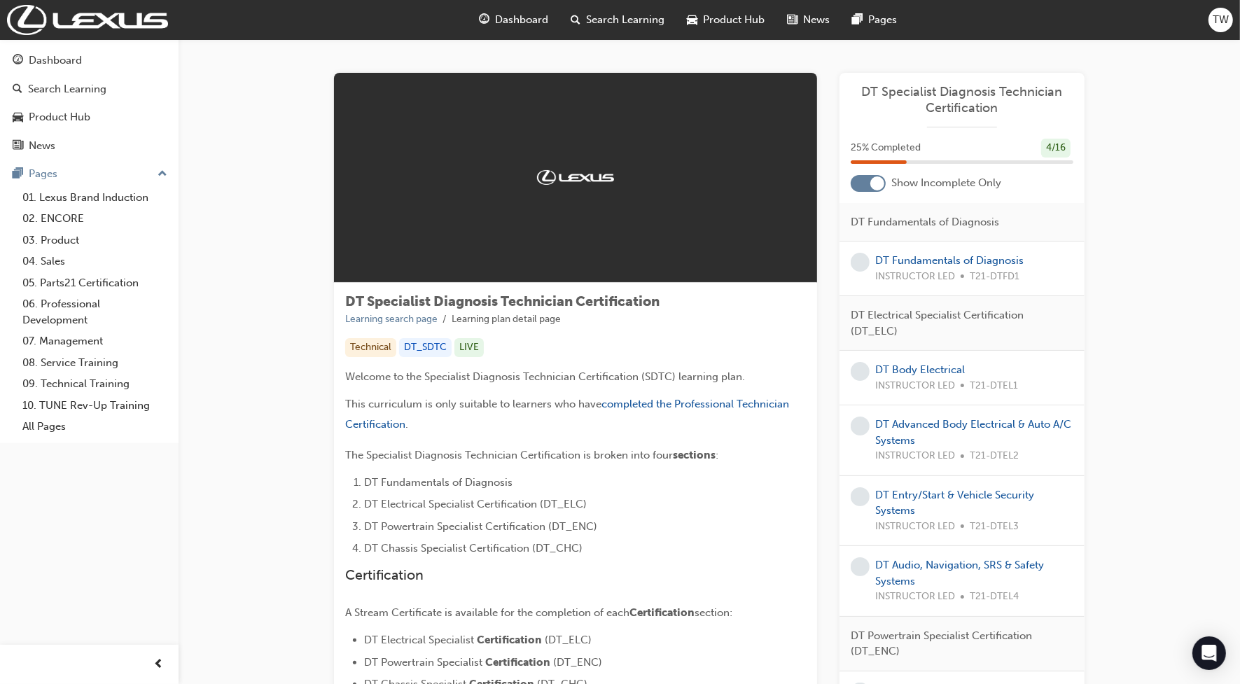
click at [876, 176] on div at bounding box center [877, 183] width 14 height 14
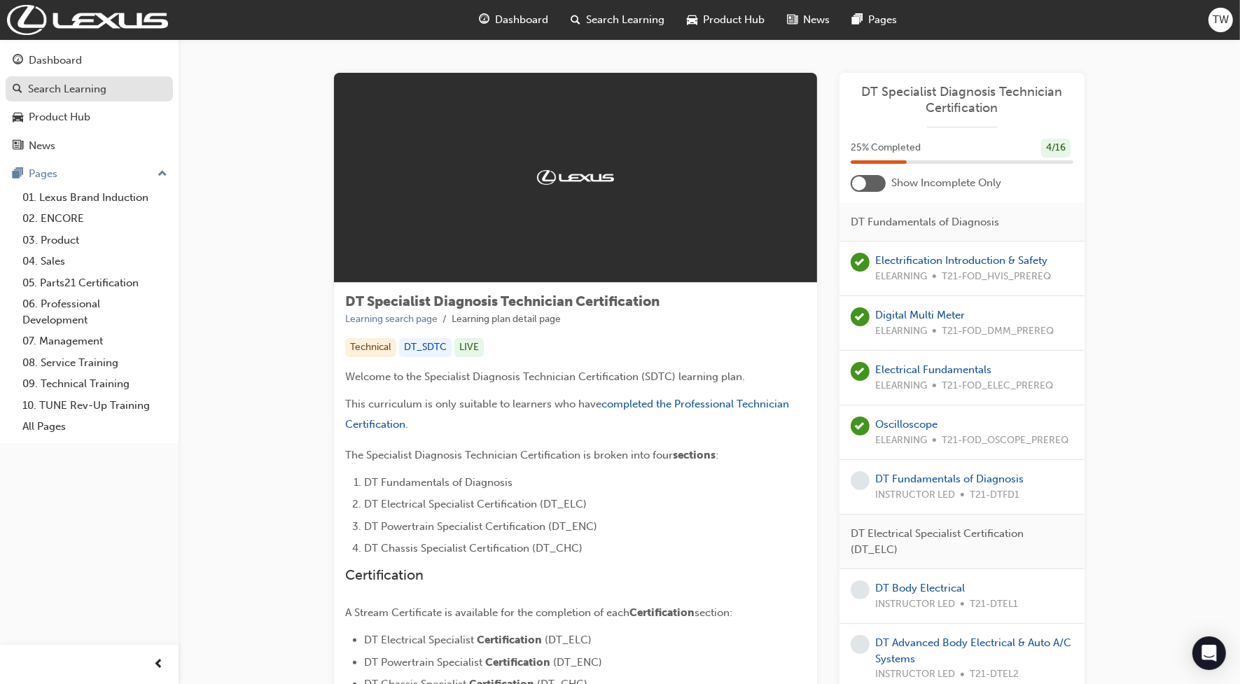
click at [53, 87] on div "Search Learning" at bounding box center [67, 89] width 78 height 16
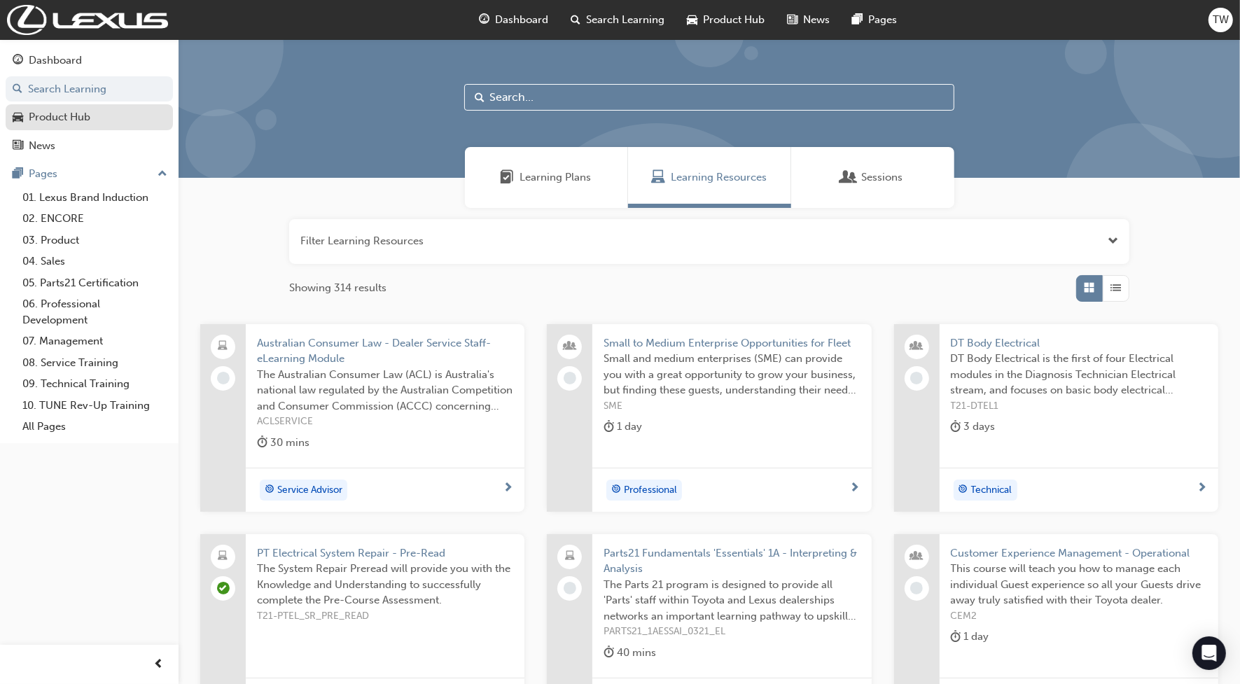
click at [63, 114] on div "Product Hub" at bounding box center [60, 117] width 62 height 16
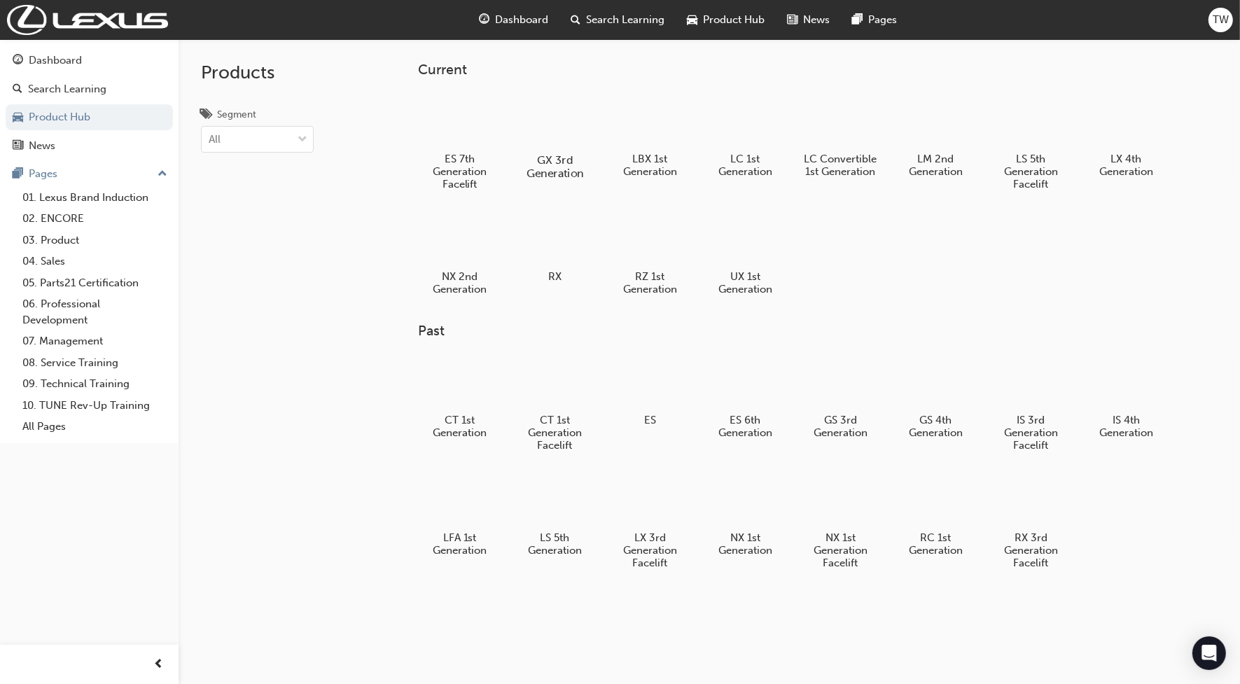
click at [566, 113] on div at bounding box center [555, 119] width 78 height 55
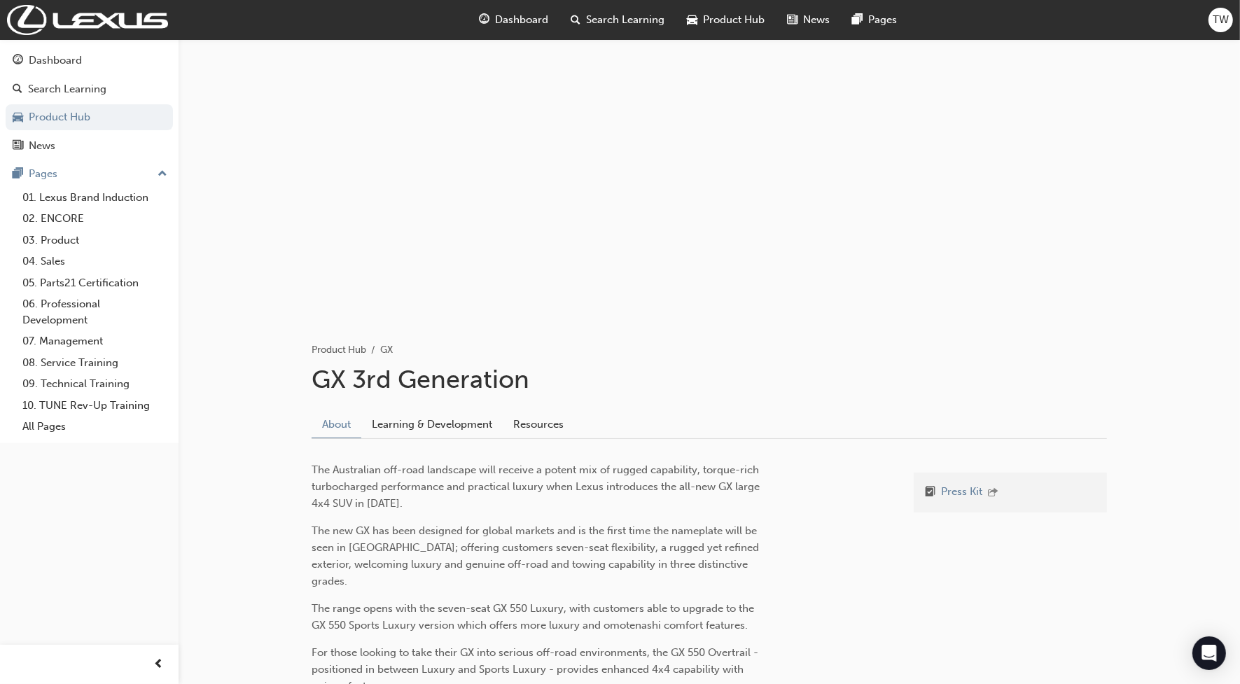
scroll to position [106, 0]
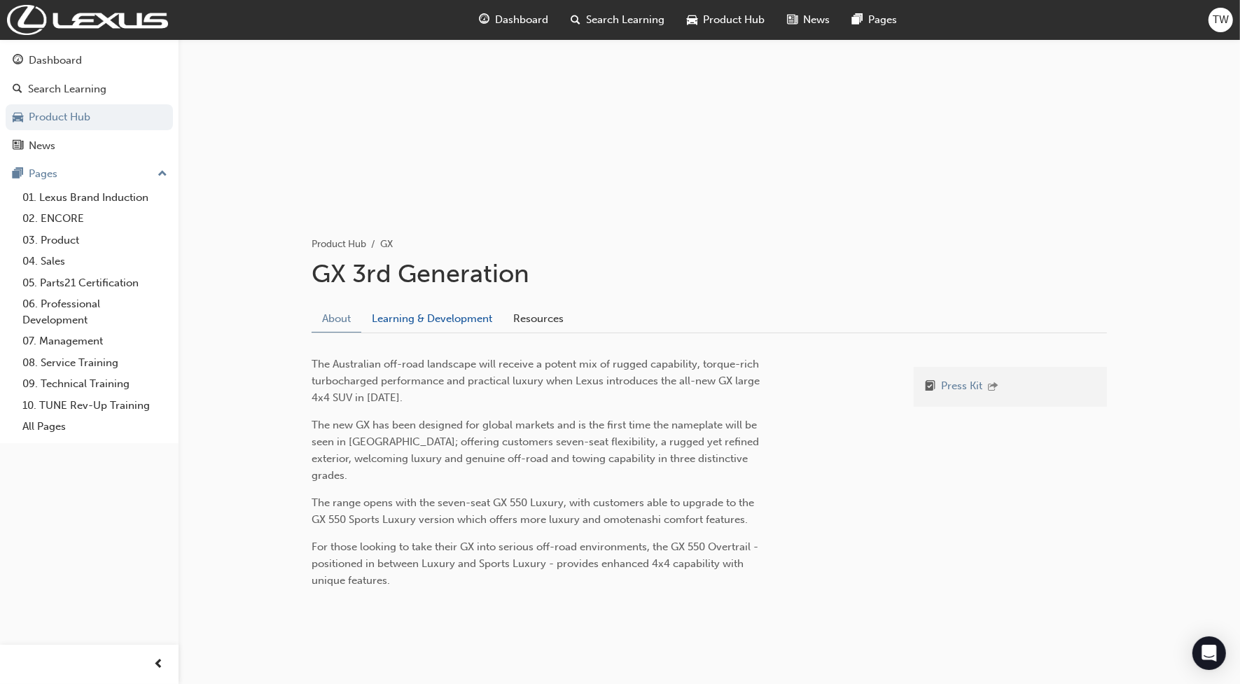
click at [405, 321] on link "Learning & Development" at bounding box center [431, 318] width 141 height 27
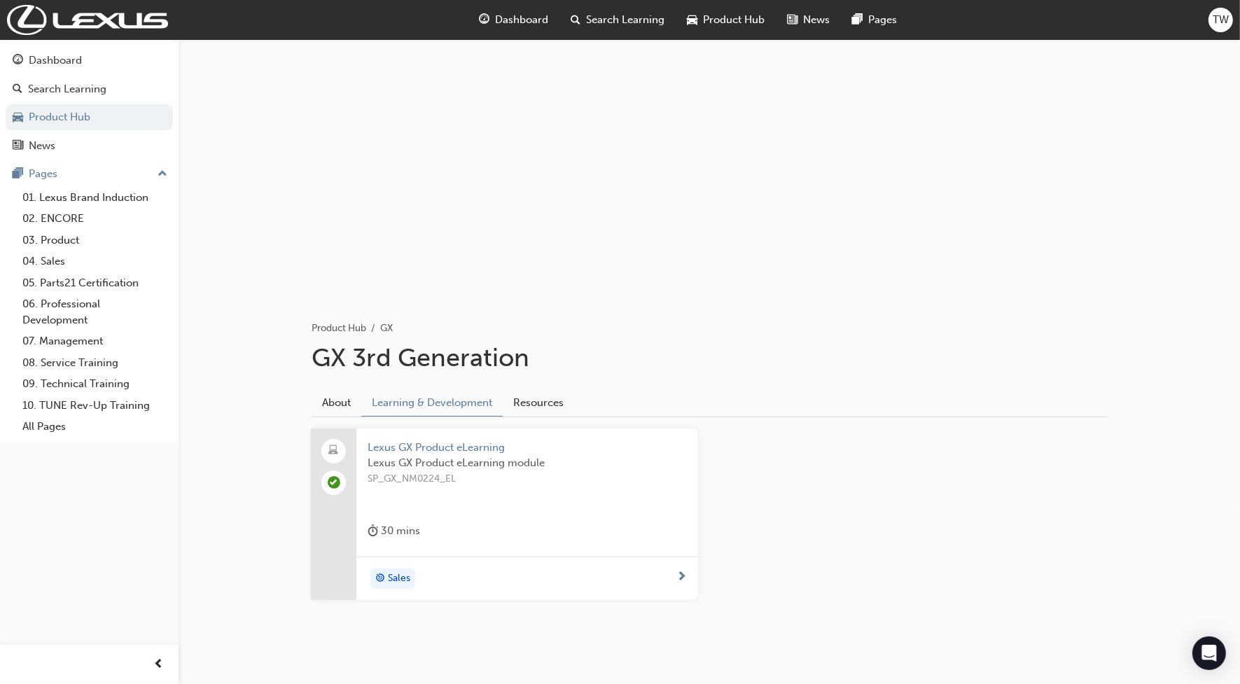
scroll to position [39, 0]
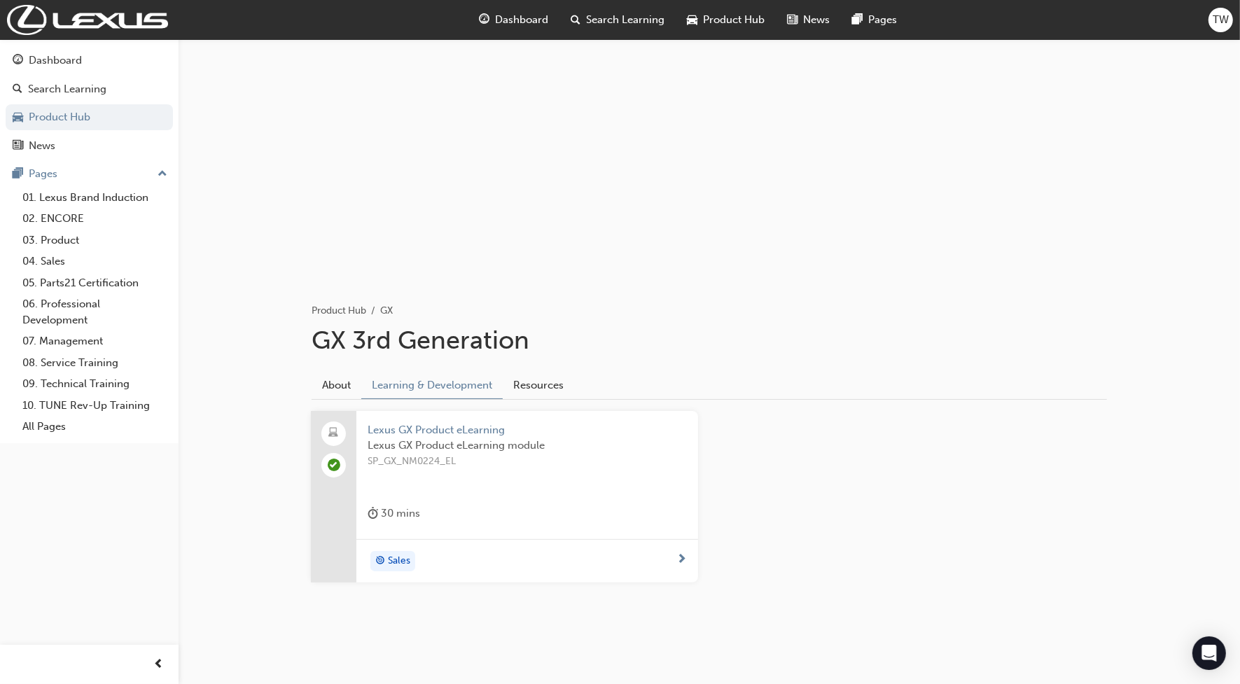
click at [343, 467] on div at bounding box center [333, 465] width 24 height 24
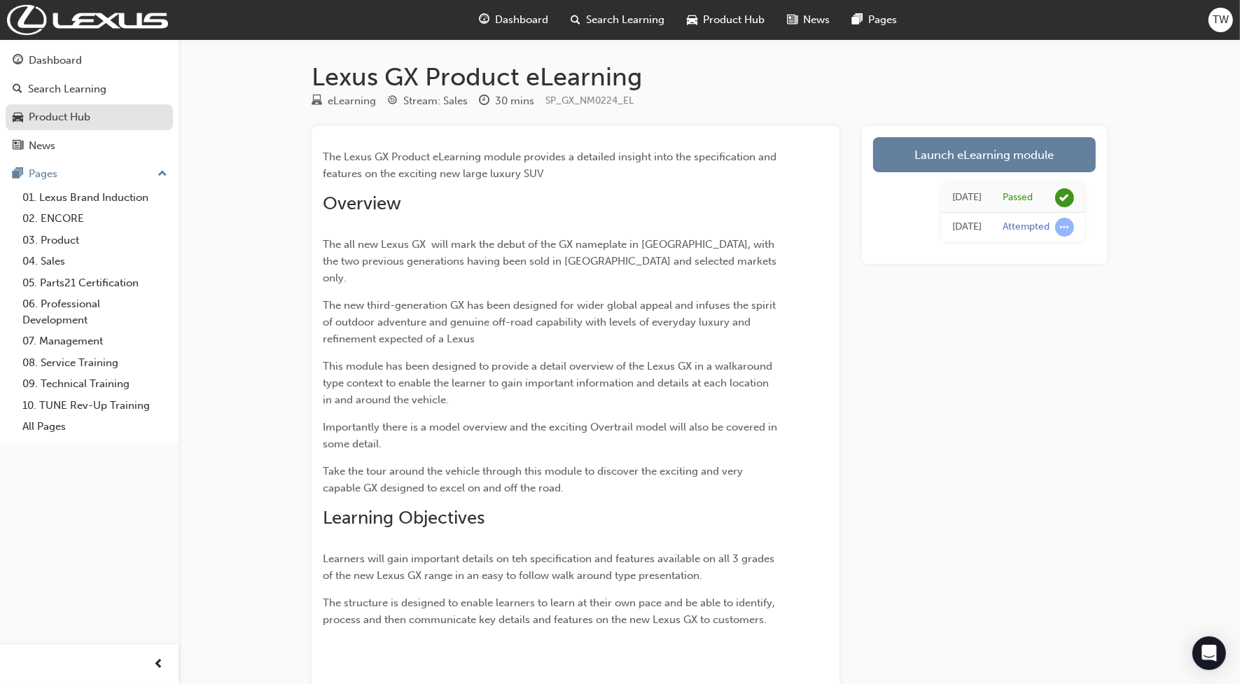
click at [51, 113] on div "Product Hub" at bounding box center [60, 117] width 62 height 16
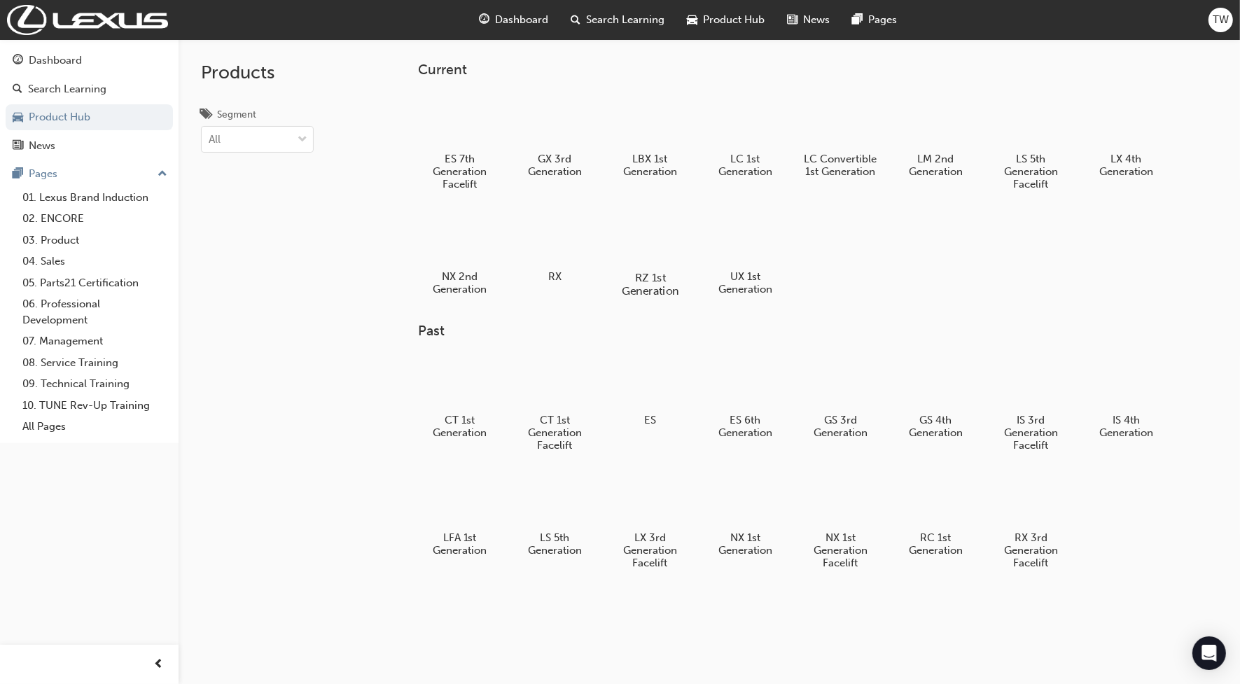
click at [658, 242] on div at bounding box center [650, 237] width 78 height 56
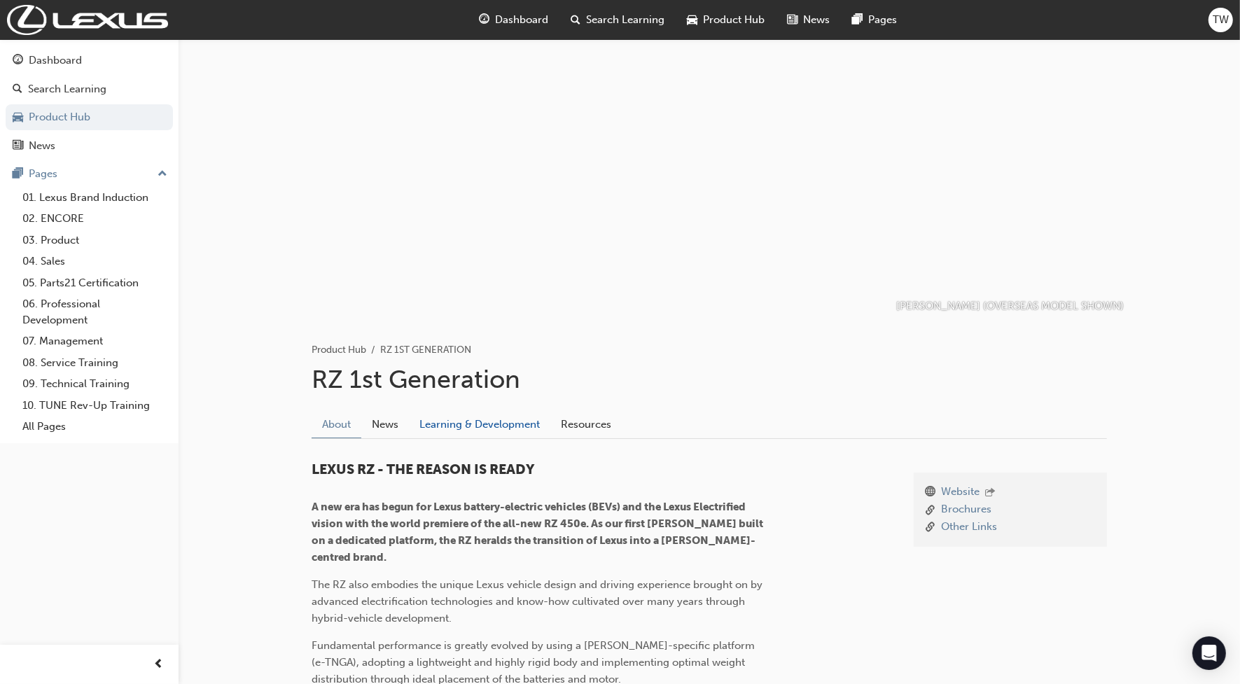
drag, startPoint x: 499, startPoint y: 436, endPoint x: 491, endPoint y: 432, distance: 9.4
click at [498, 436] on link "Learning & Development" at bounding box center [479, 424] width 141 height 27
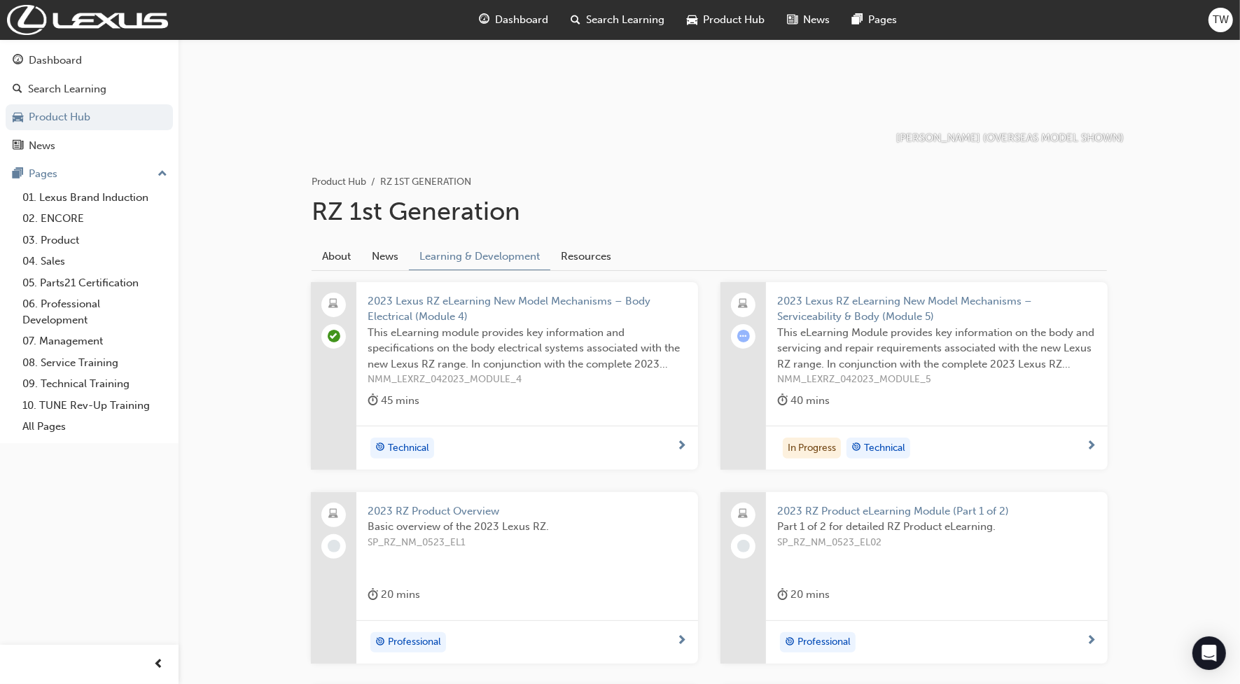
scroll to position [175, 0]
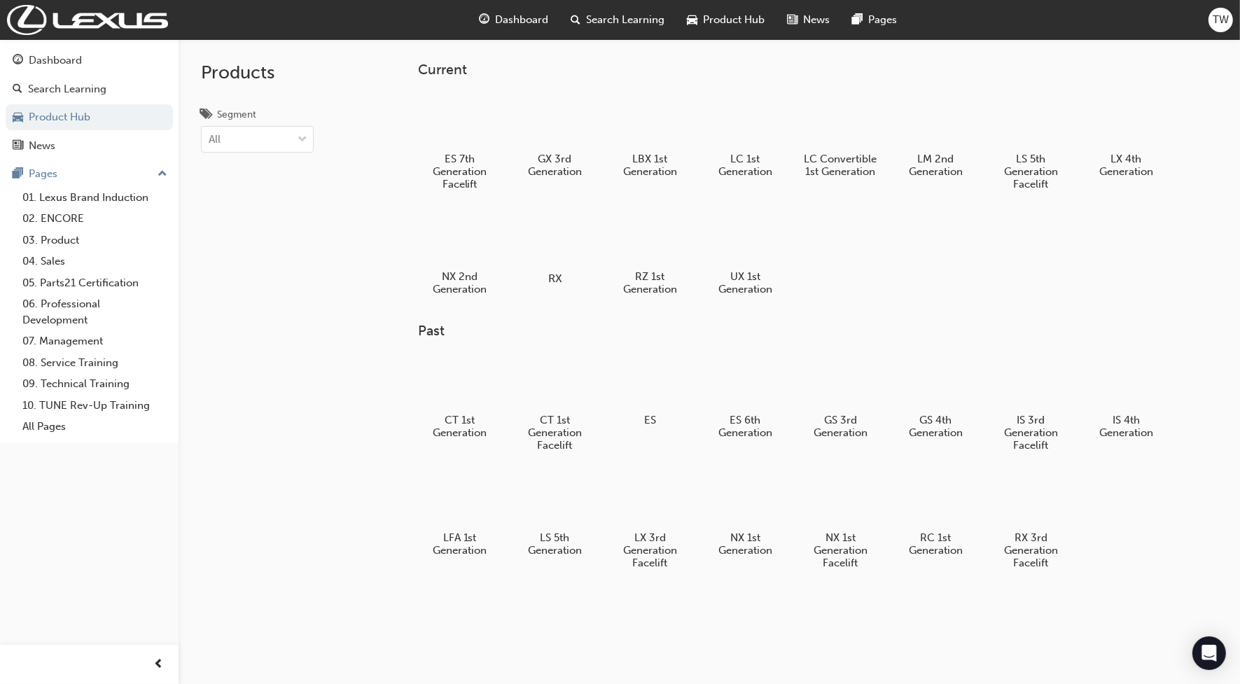
click at [549, 262] on div at bounding box center [555, 238] width 78 height 56
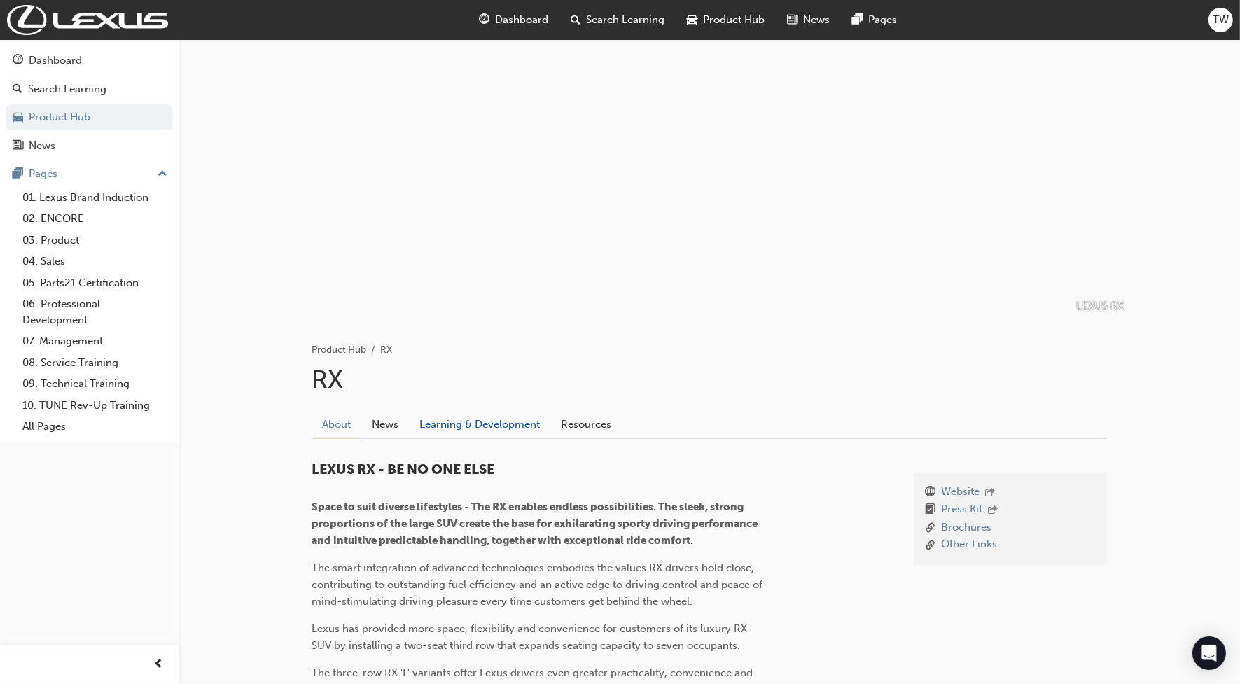
click at [447, 428] on link "Learning & Development" at bounding box center [479, 424] width 141 height 27
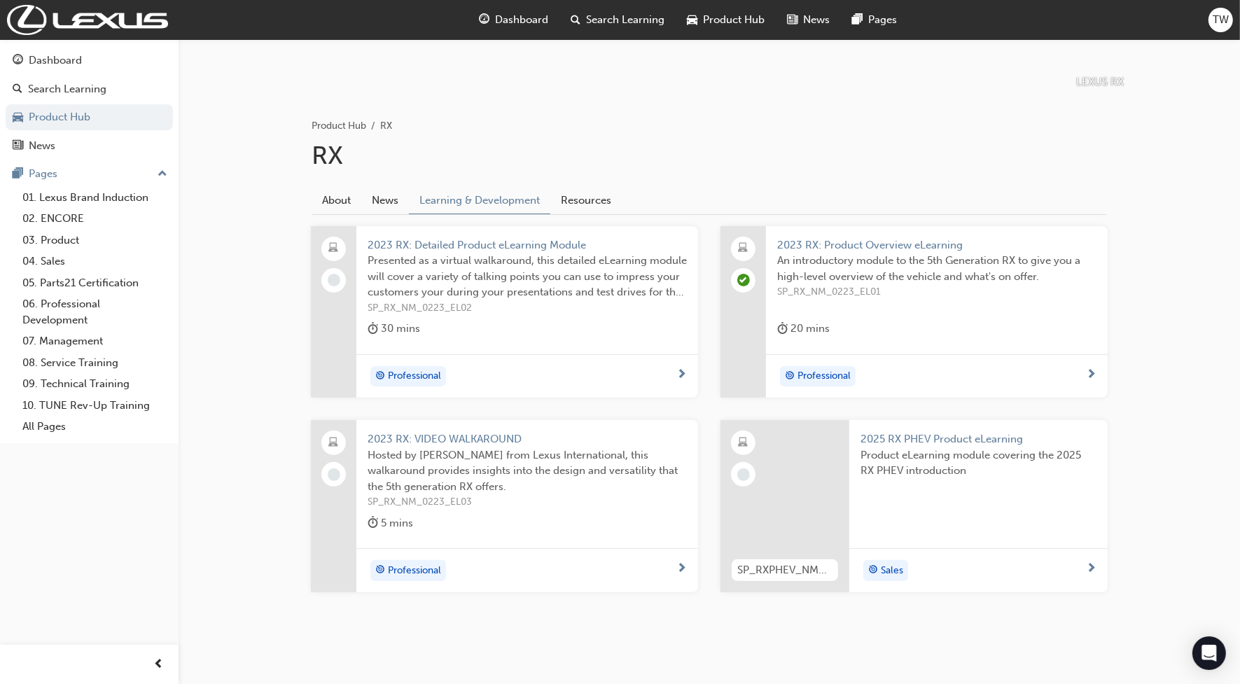
scroll to position [232, 0]
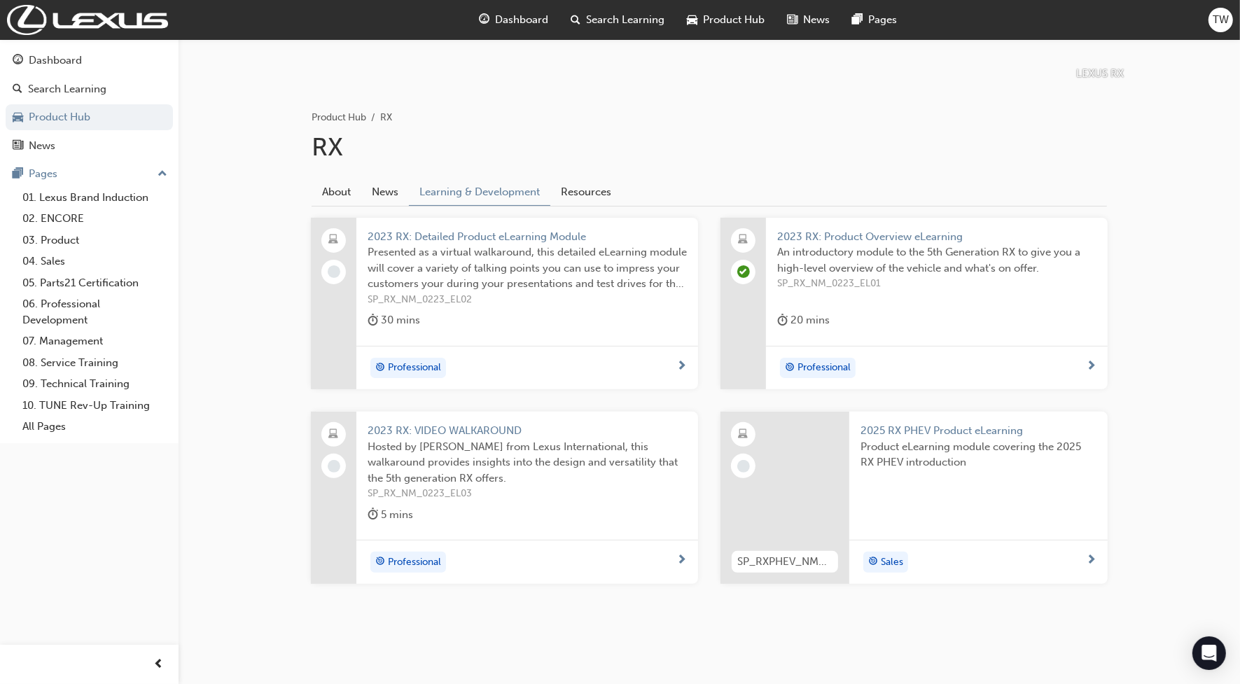
click at [426, 251] on span "Presented as a virtual walkaround, this detailed eLearning module will cover a …" at bounding box center [526, 268] width 319 height 48
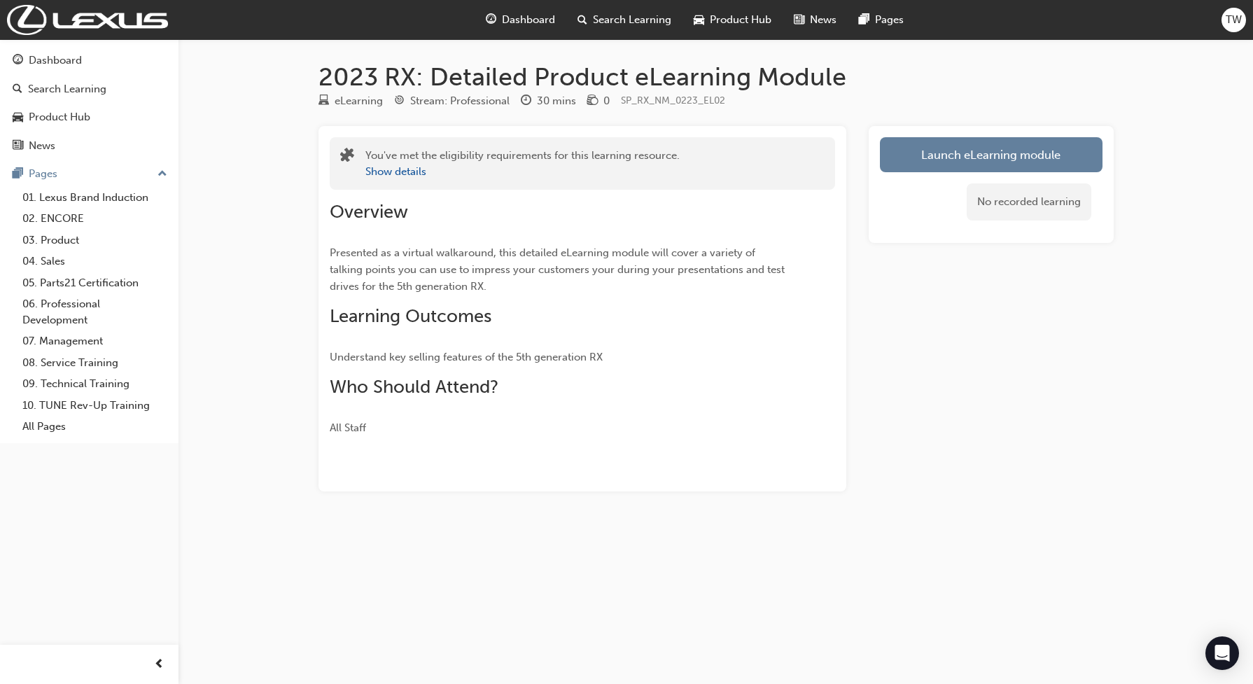
click at [915, 175] on div "No recorded learning" at bounding box center [991, 201] width 223 height 59
click at [901, 166] on link "Launch eLearning module" at bounding box center [991, 154] width 223 height 35
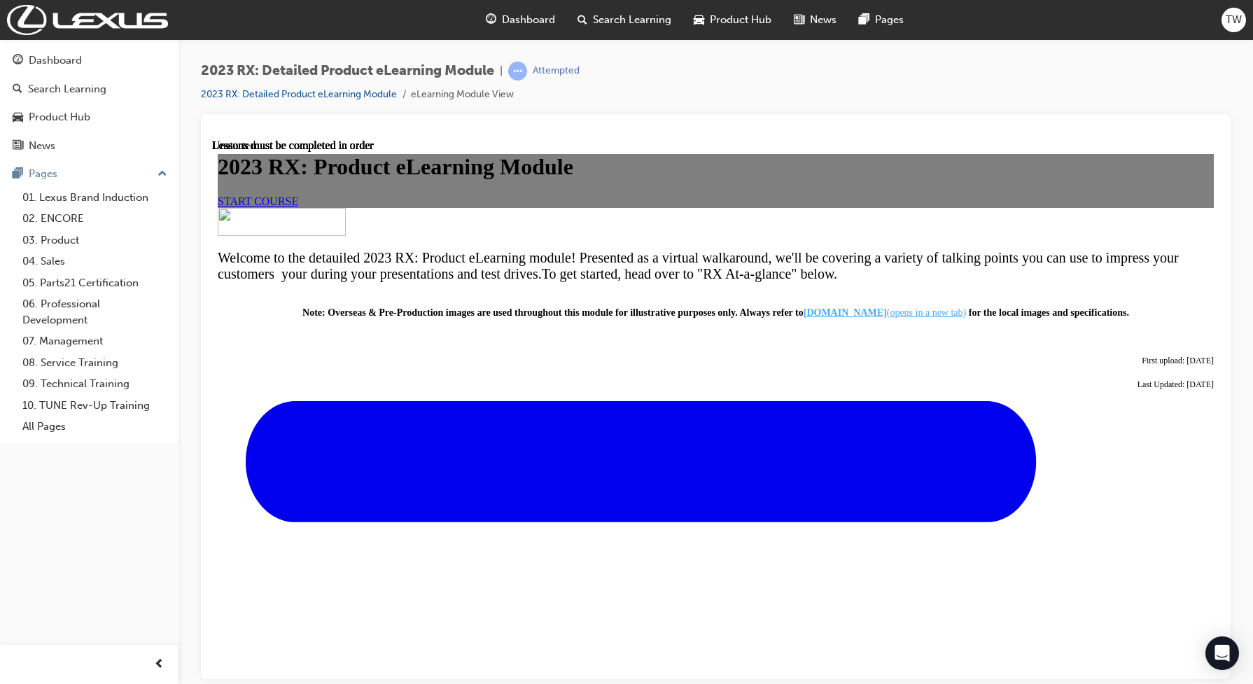
scroll to position [15, 0]
click at [298, 206] on link "START COURSE" at bounding box center [258, 201] width 80 height 12
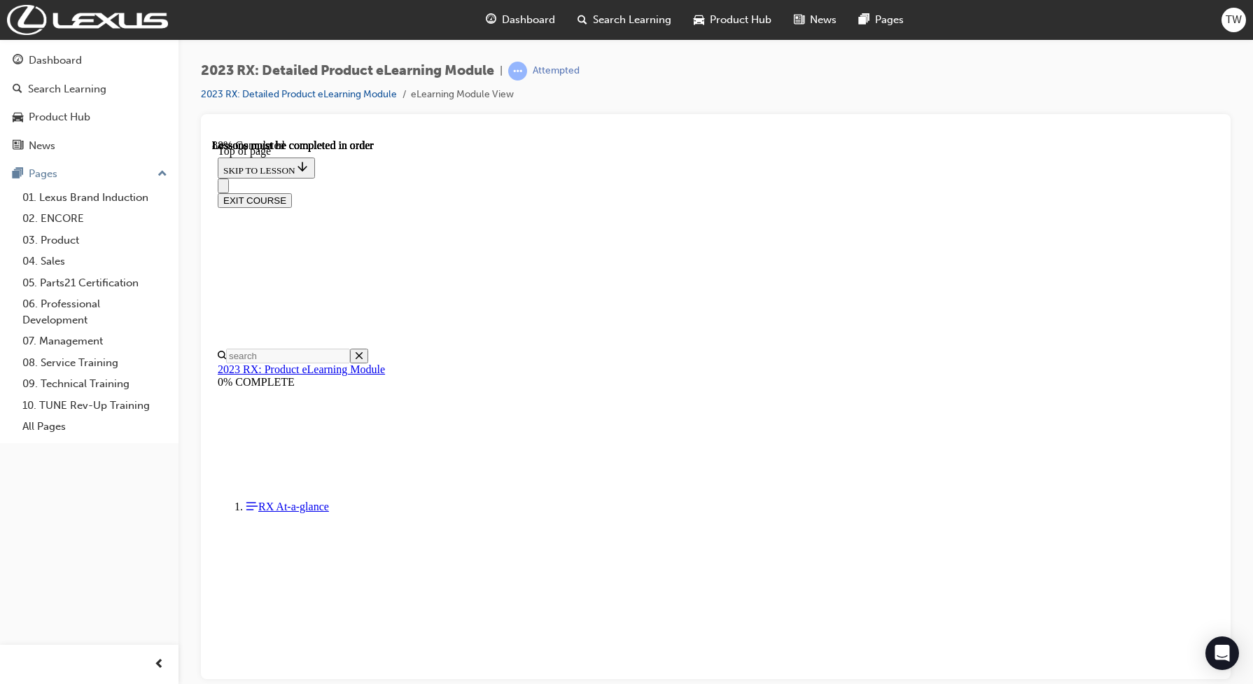
scroll to position [1487, 0]
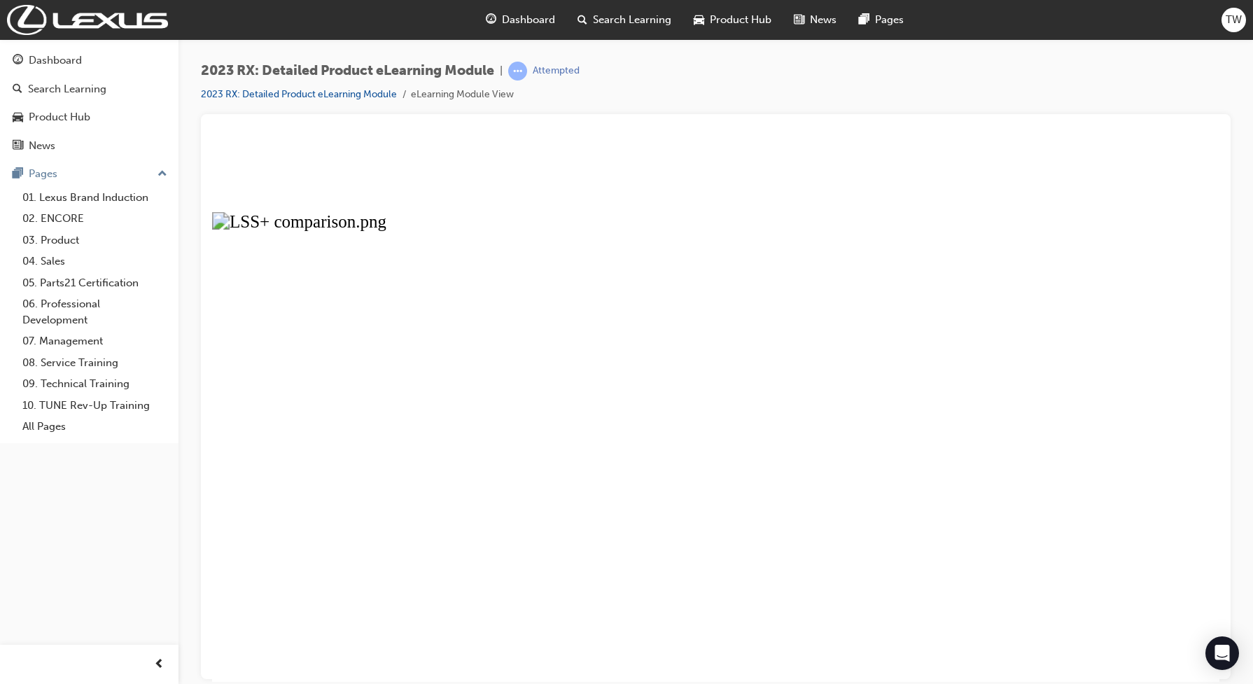
click at [815, 414] on button "Unzoom image" at bounding box center [715, 410] width 1007 height 542
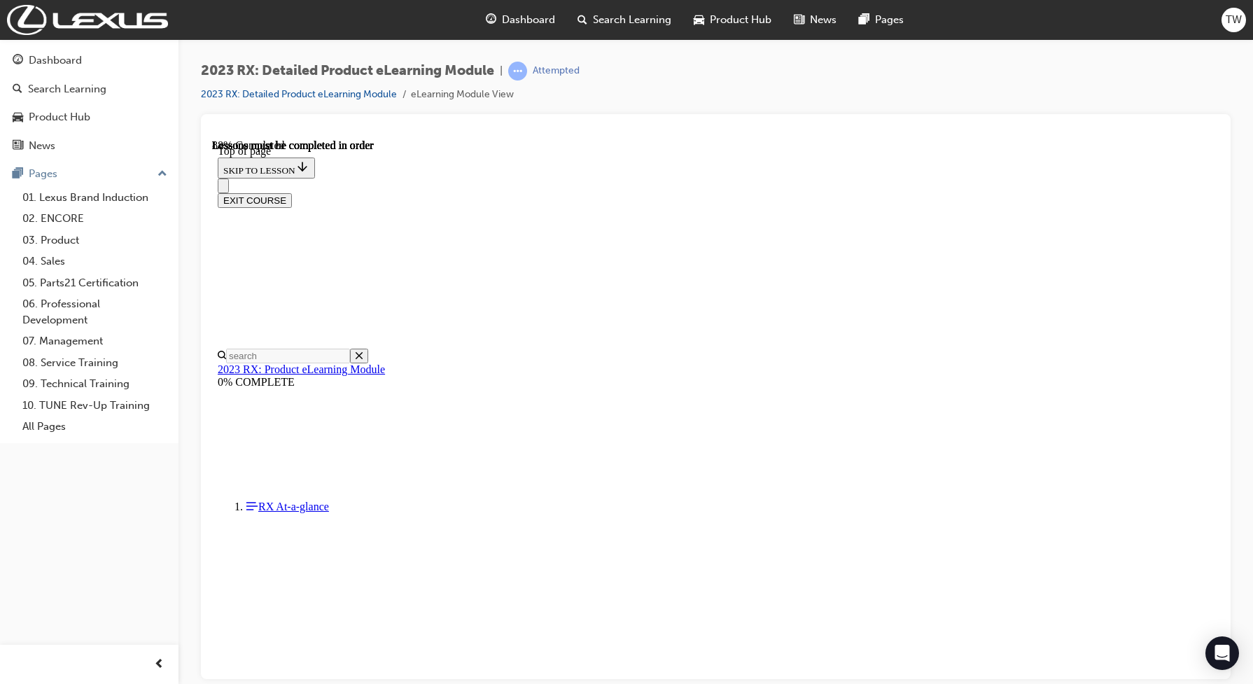
scroll to position [1750, 0]
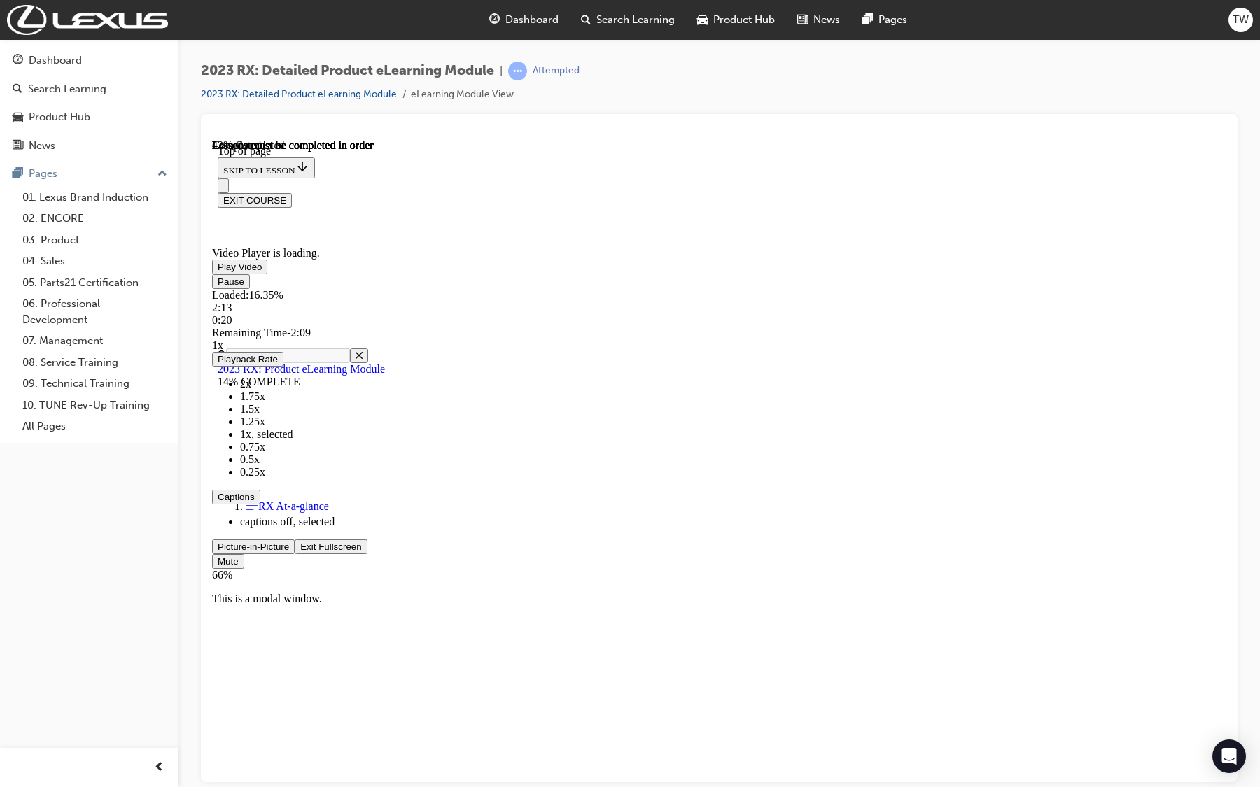
click at [880, 581] on div "Volume Level" at bounding box center [546, 581] width 668 height 0
drag, startPoint x: 1448, startPoint y: 900, endPoint x: 1440, endPoint y: 903, distance: 8.2
click at [1226, 581] on div "Mute 15%" at bounding box center [719, 567] width 1014 height 27
click at [422, 244] on video "Video player" at bounding box center [317, 191] width 210 height 105
click at [218, 272] on span "Video player" at bounding box center [218, 266] width 0 height 10
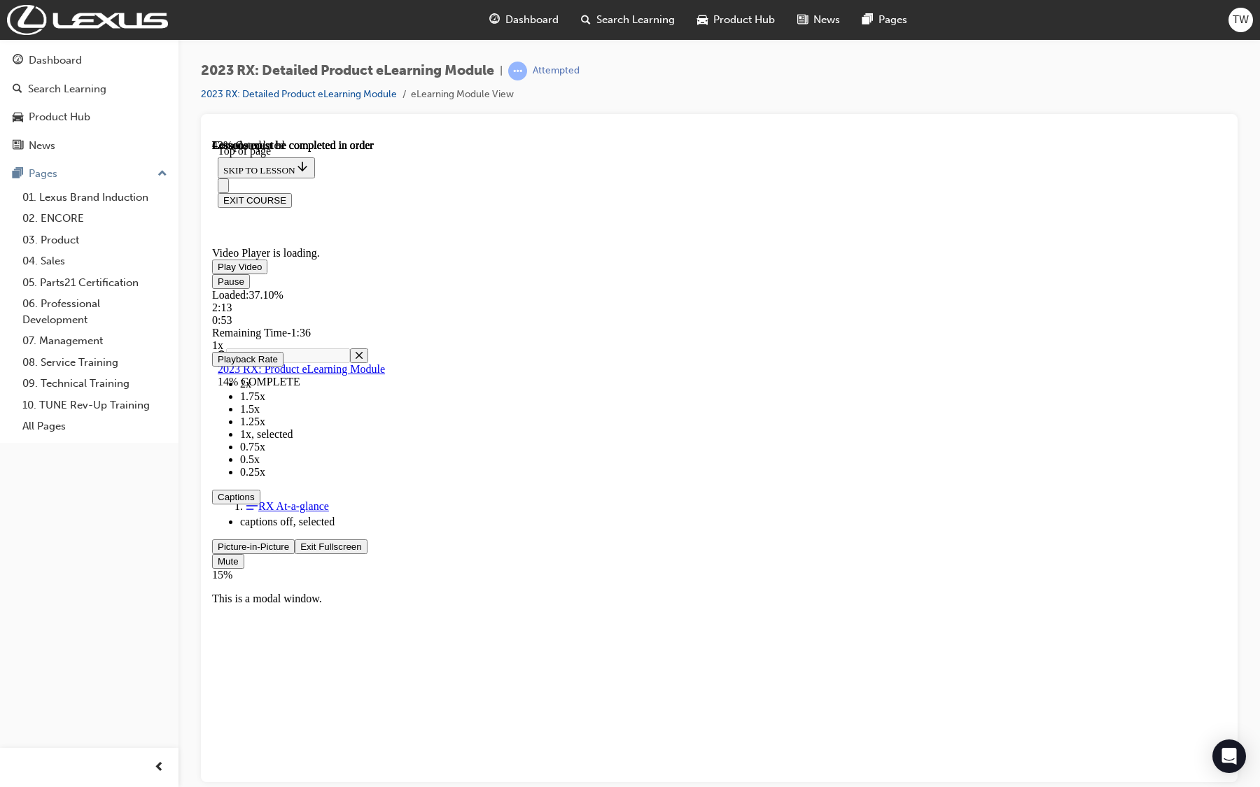
click at [422, 244] on video "Video player" at bounding box center [317, 191] width 210 height 105
click at [218, 272] on span "Video player" at bounding box center [218, 266] width 0 height 10
click at [422, 244] on video "Video player" at bounding box center [317, 191] width 210 height 105
click at [1226, 581] on div "10%" at bounding box center [719, 574] width 1014 height 13
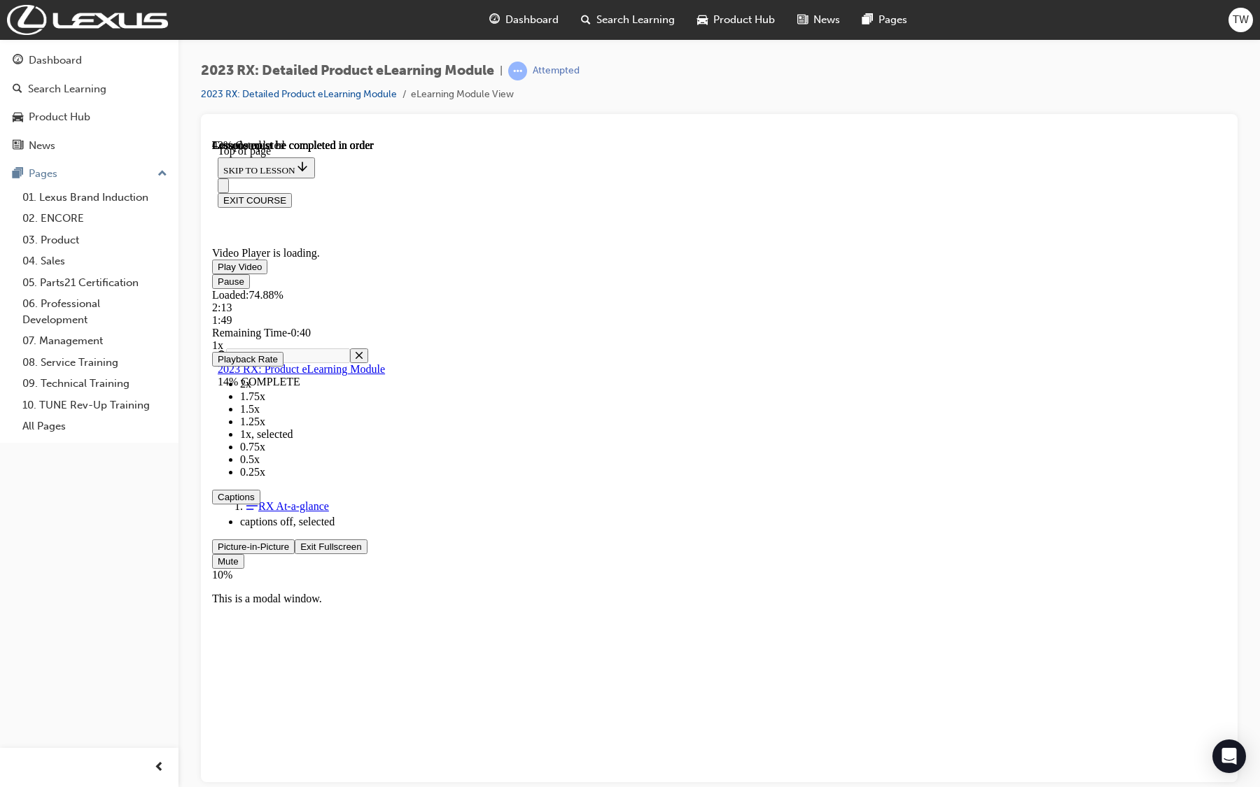
click at [422, 244] on video "Video player" at bounding box center [317, 191] width 210 height 105
click at [218, 272] on span "Video player" at bounding box center [218, 266] width 0 height 10
click at [300, 552] on span "Video player" at bounding box center [300, 546] width 0 height 10
